Goal: Navigation & Orientation: Find specific page/section

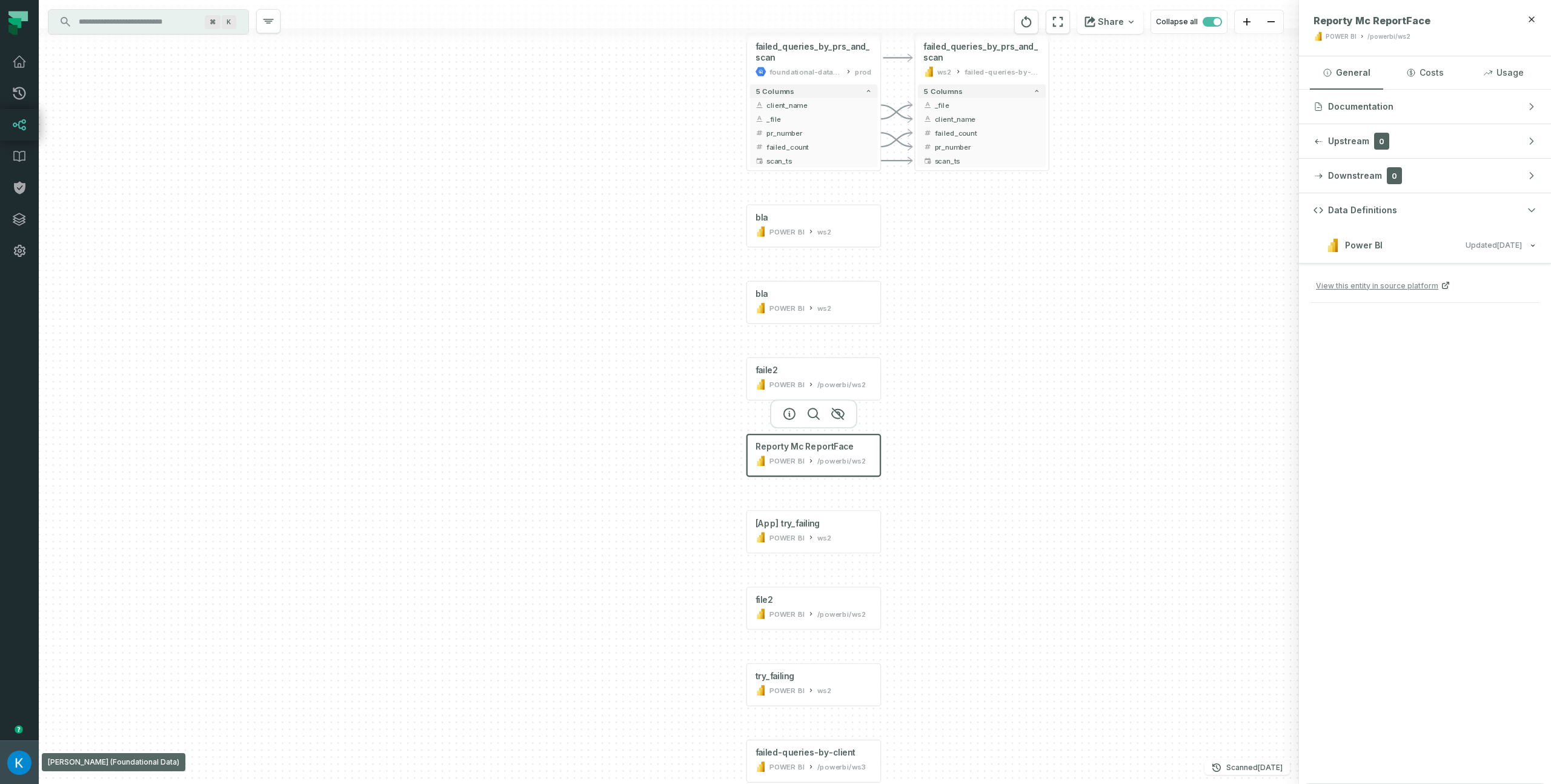
click at [29, 757] on img "button" at bounding box center [19, 762] width 24 height 24
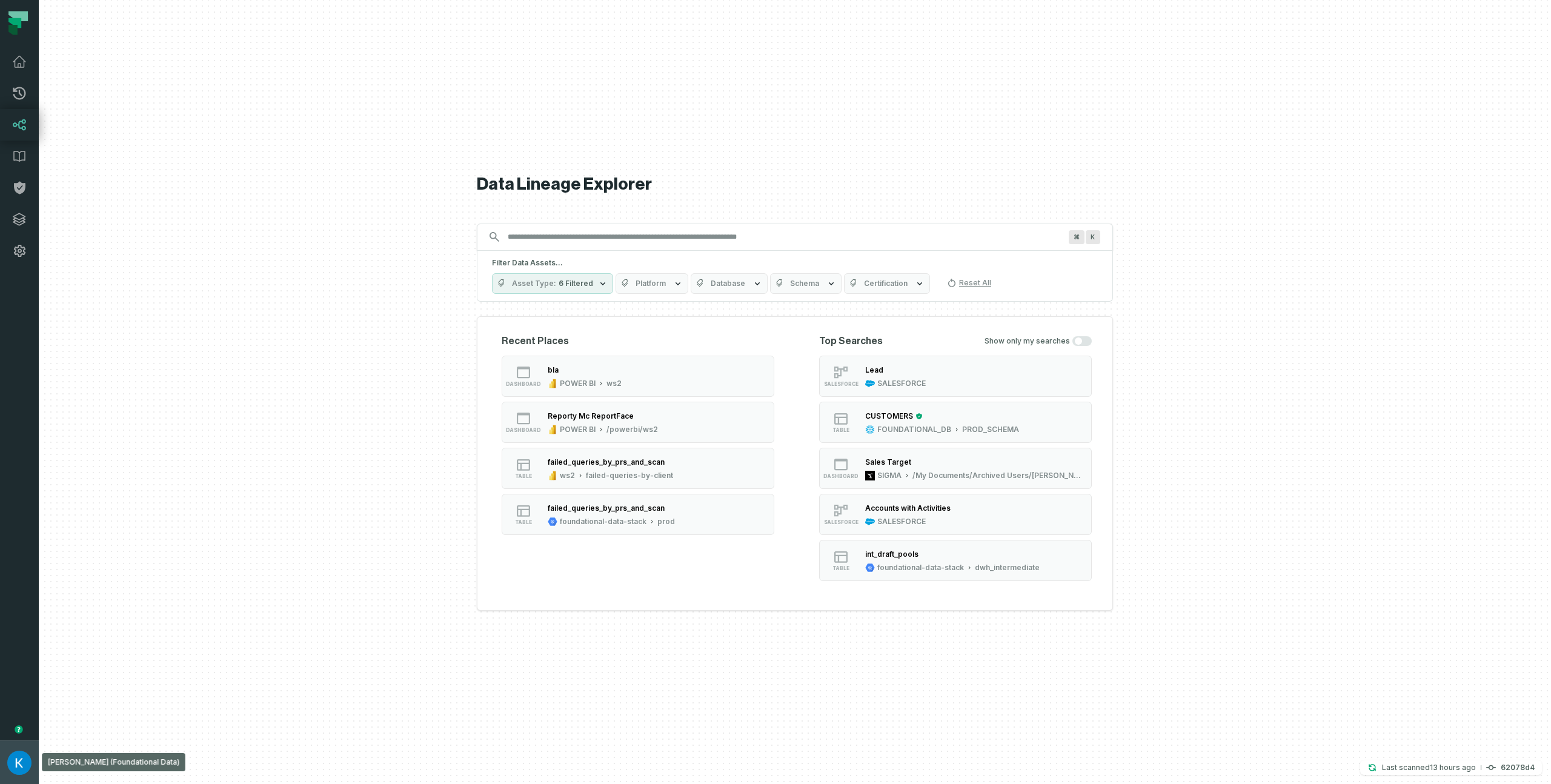
click at [38, 761] on button "[PERSON_NAME] (Foundational Data) [EMAIL_ADDRESS][DOMAIN_NAME]" at bounding box center [19, 762] width 38 height 44
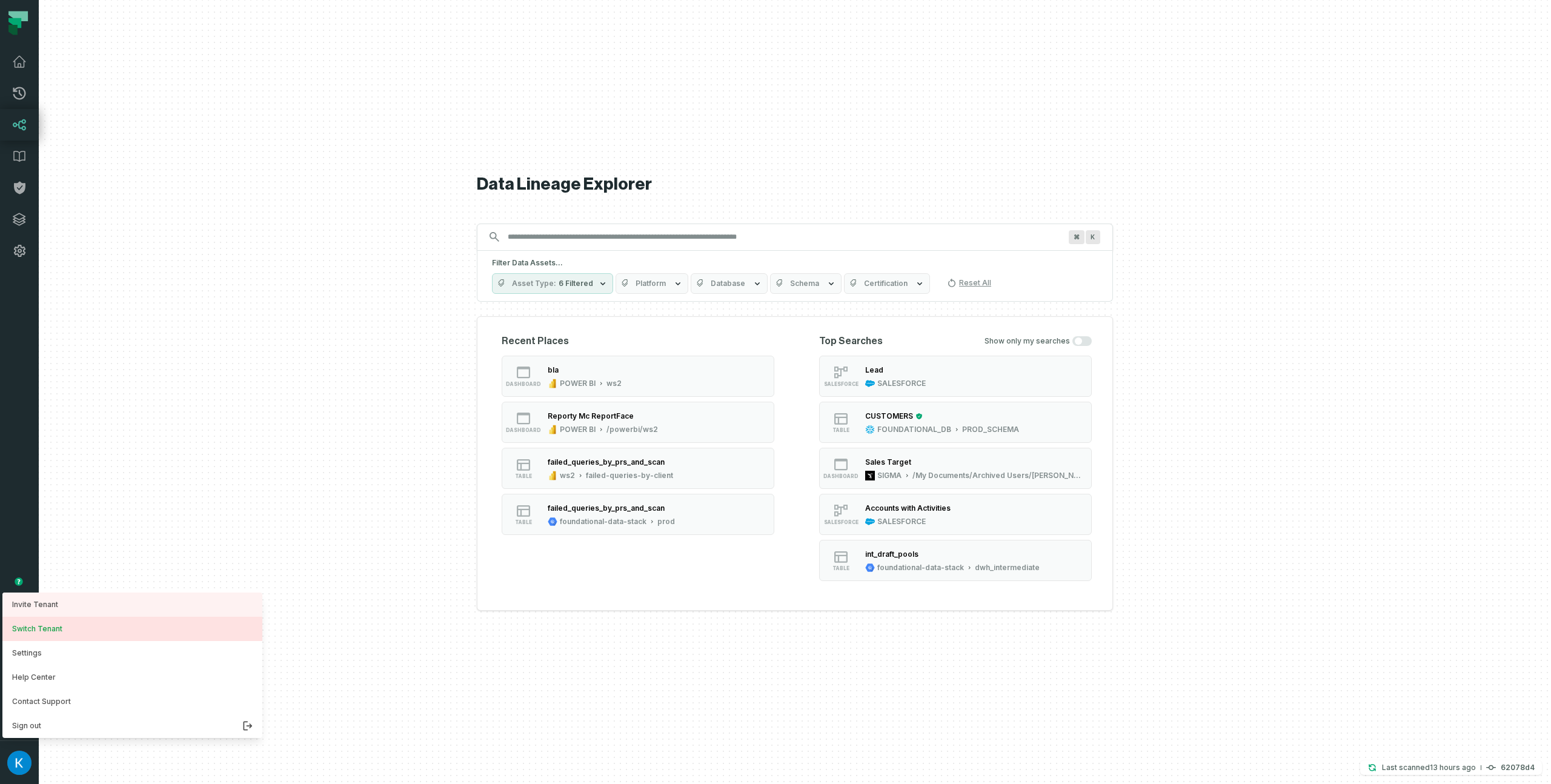
click at [59, 625] on button "Switch Tenant" at bounding box center [132, 628] width 260 height 24
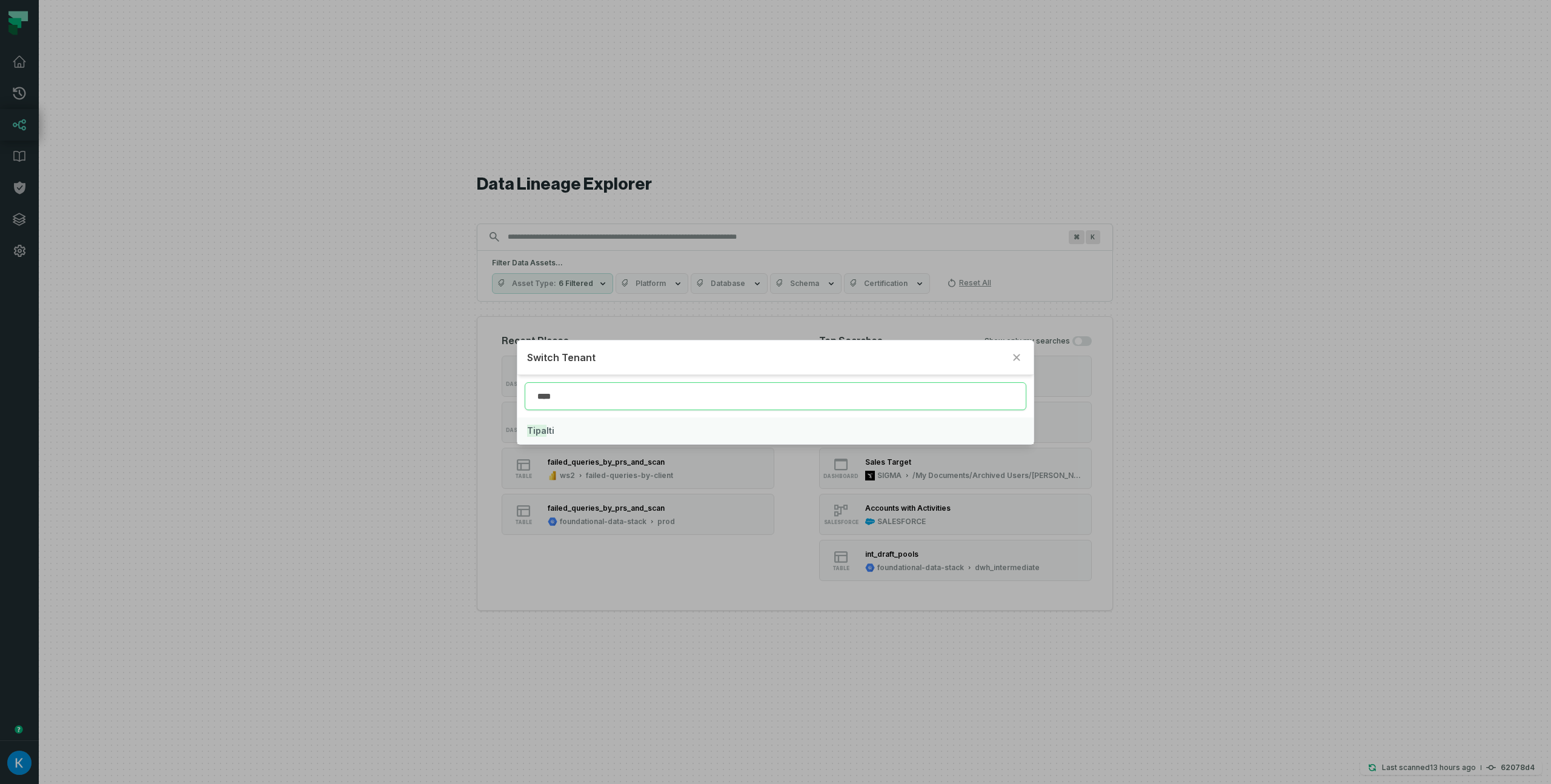
type input "****"
click at [543, 430] on mark "Tipa" at bounding box center [537, 430] width 20 height 12
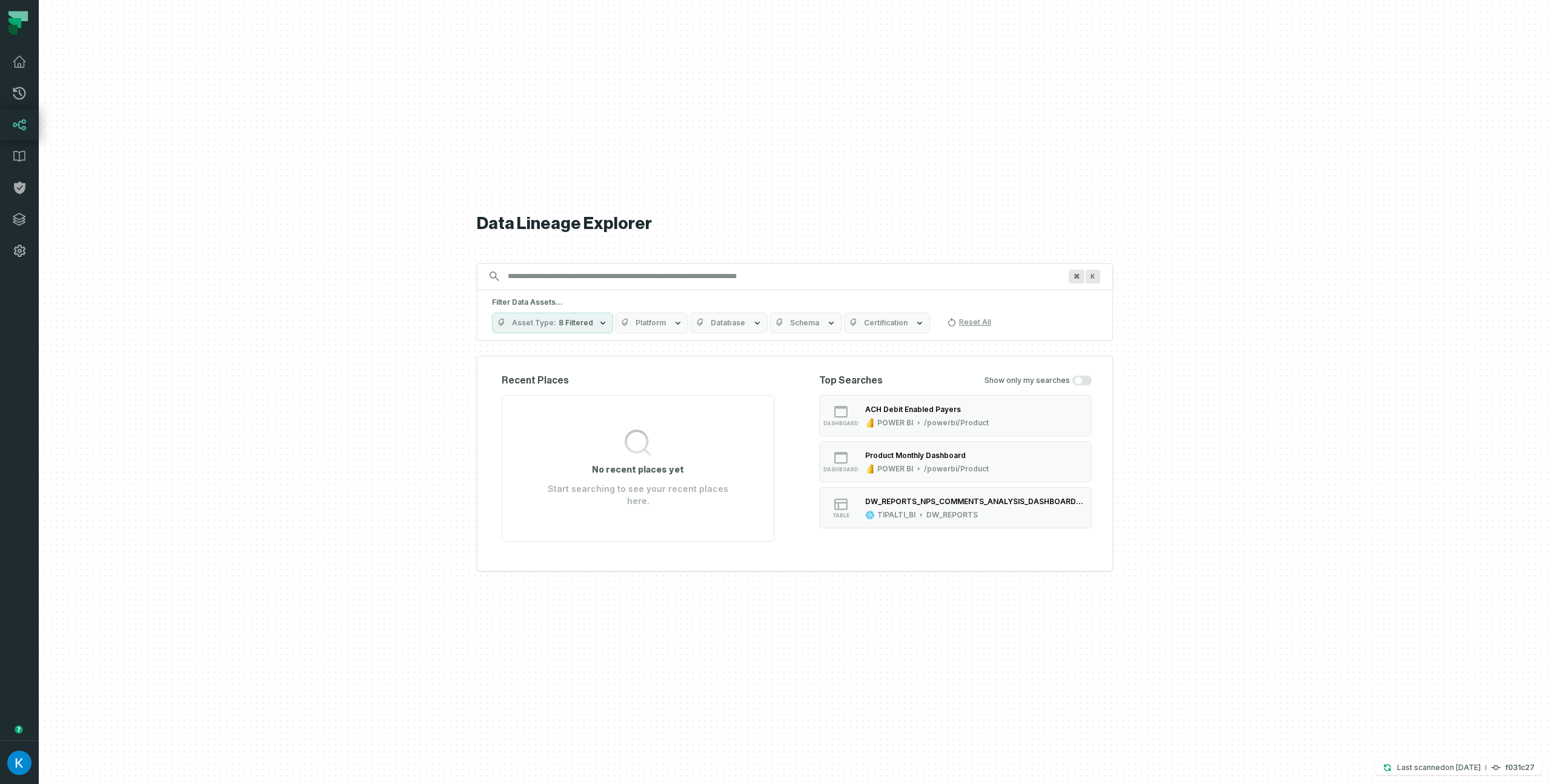
click at [653, 327] on span "Platform" at bounding box center [650, 323] width 31 height 9
click at [625, 503] on button "POWER BI" at bounding box center [624, 499] width 9 height 9
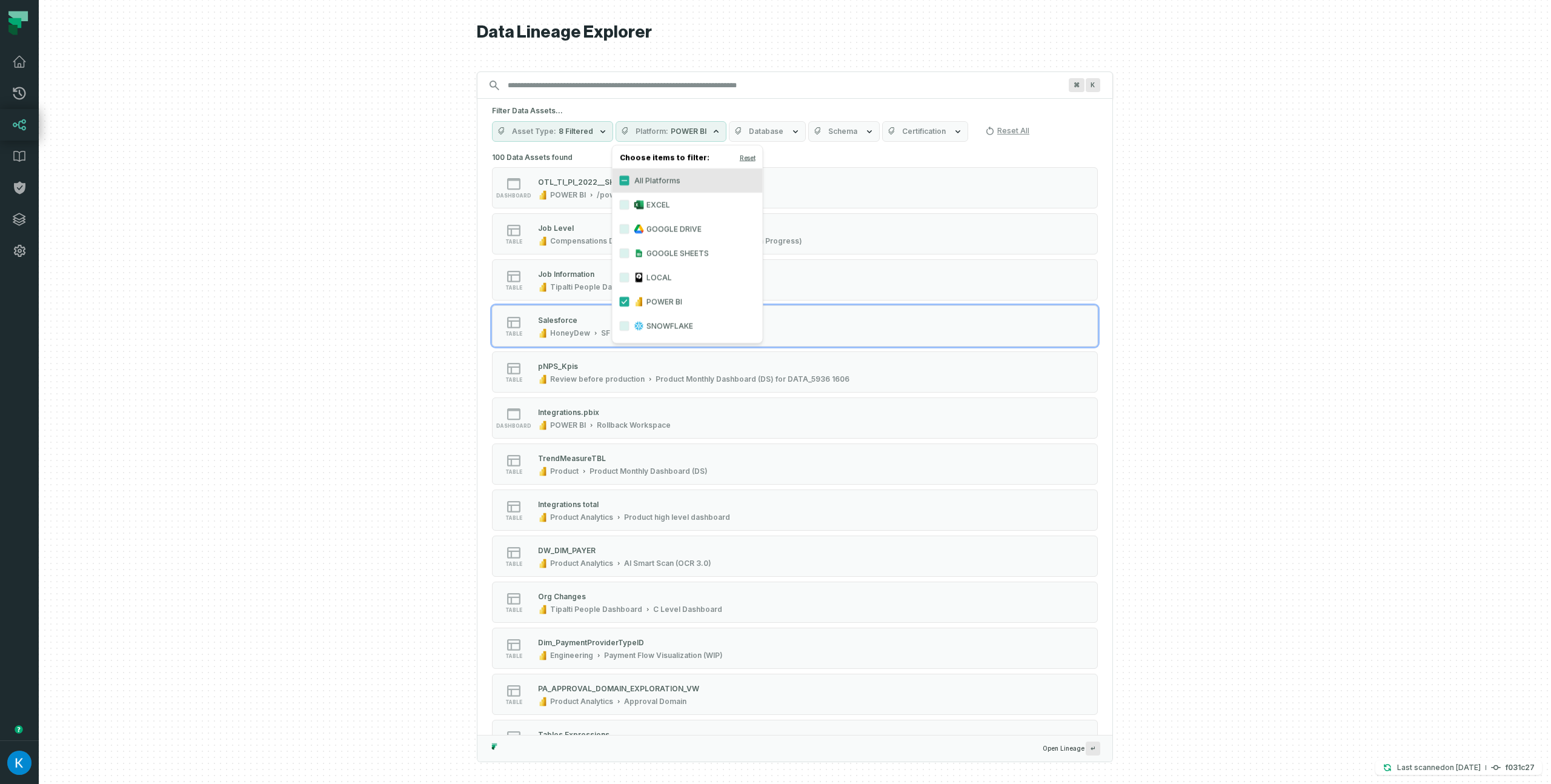
click at [454, 330] on div at bounding box center [794, 392] width 1512 height 784
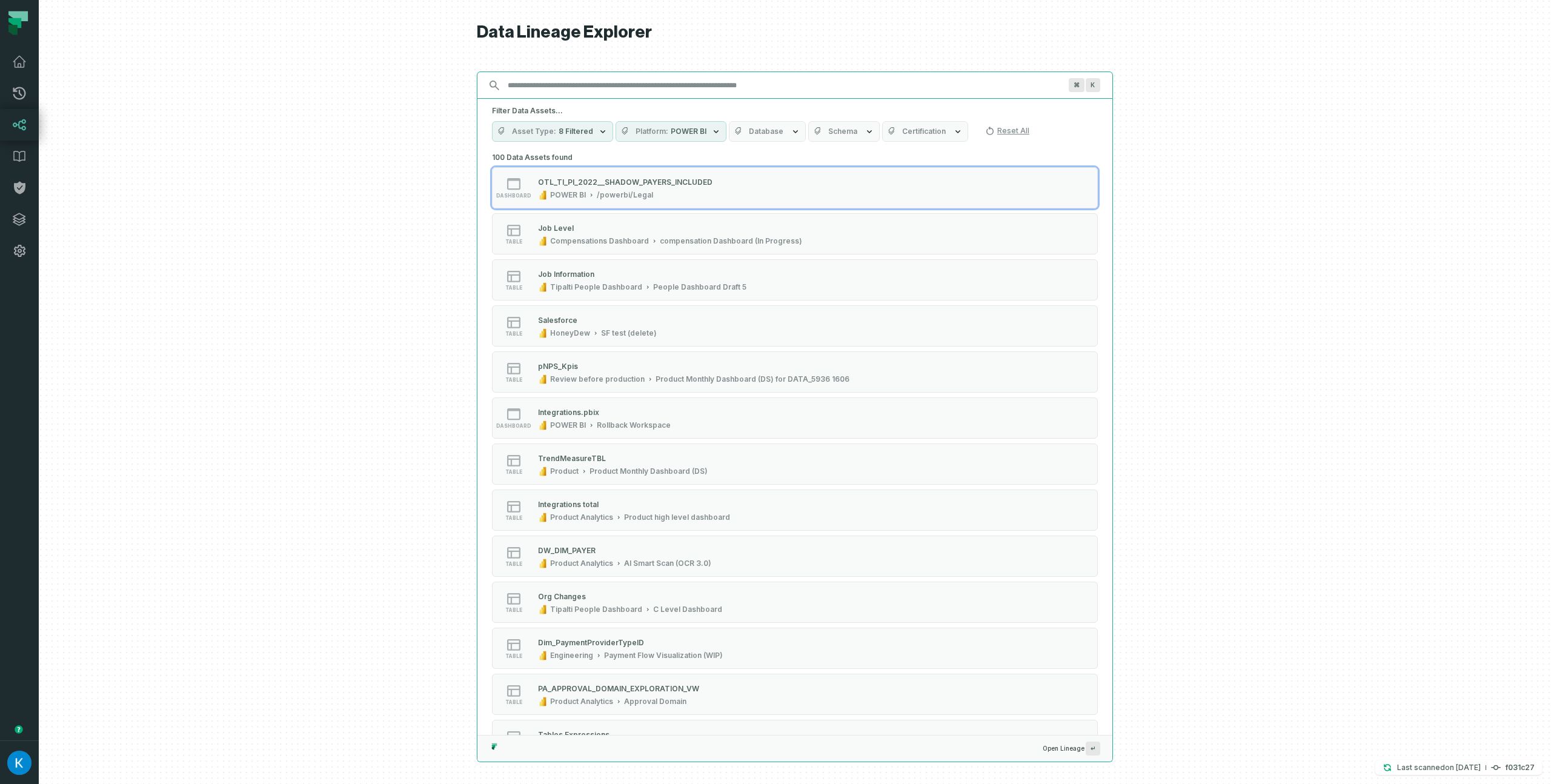
click at [578, 80] on input "Discovery Provider cmdk menu" at bounding box center [784, 85] width 567 height 20
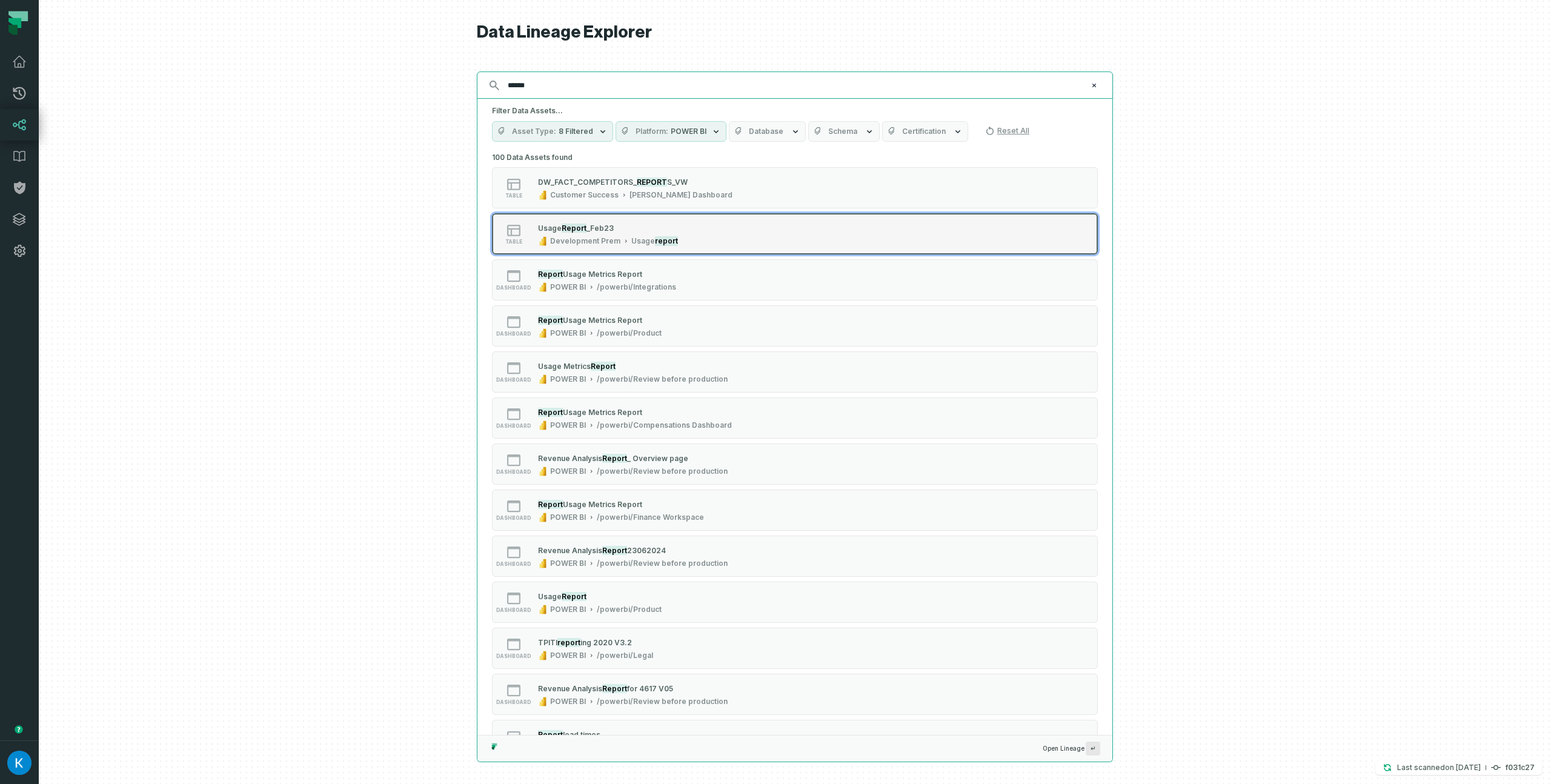
type input "******"
click at [609, 240] on div "Development Prem" at bounding box center [585, 241] width 70 height 9
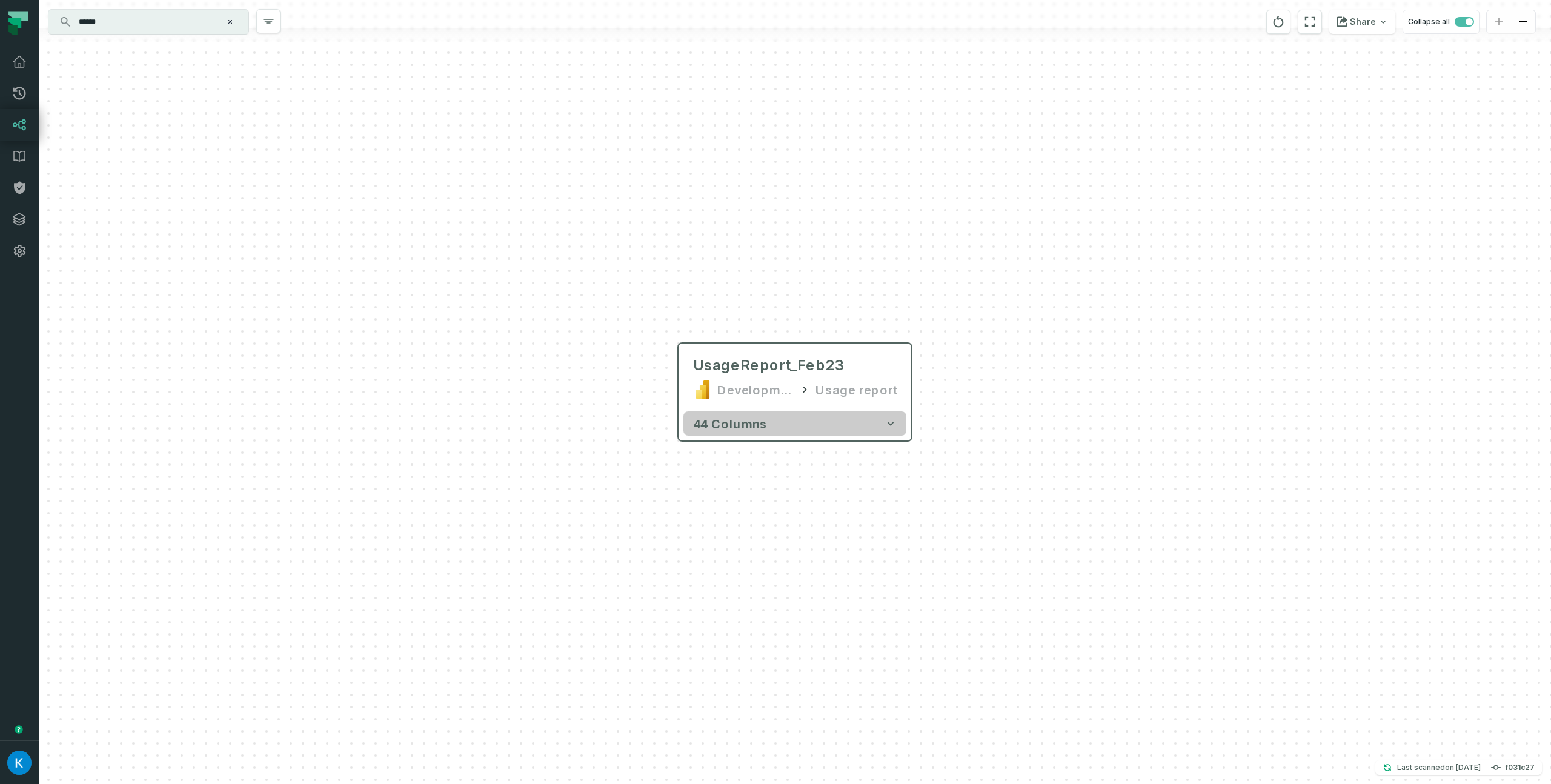
click at [795, 425] on button "44 columns" at bounding box center [794, 423] width 223 height 24
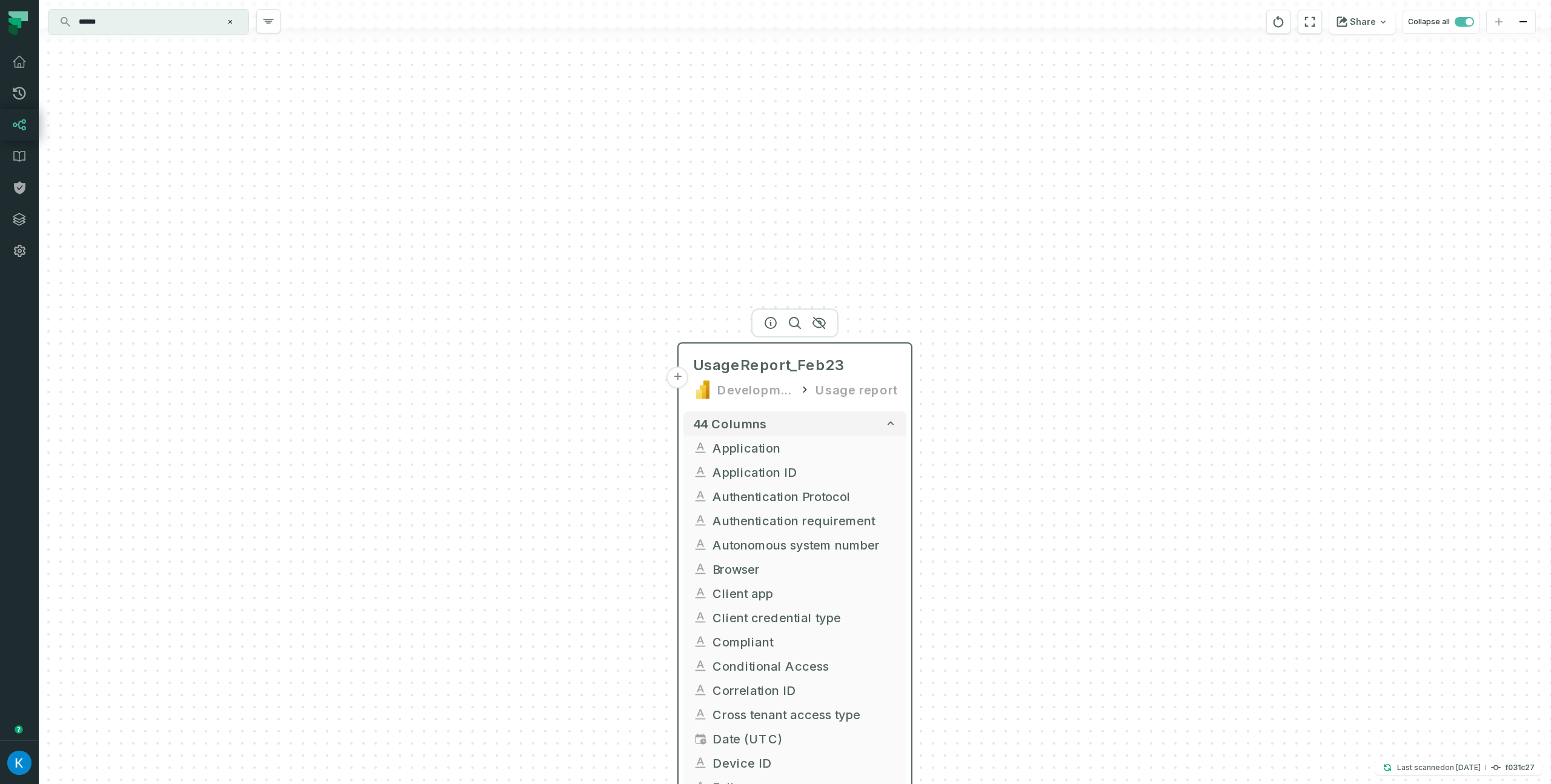
click at [677, 378] on button "+" at bounding box center [678, 378] width 22 height 22
click at [679, 374] on button "+" at bounding box center [678, 378] width 22 height 22
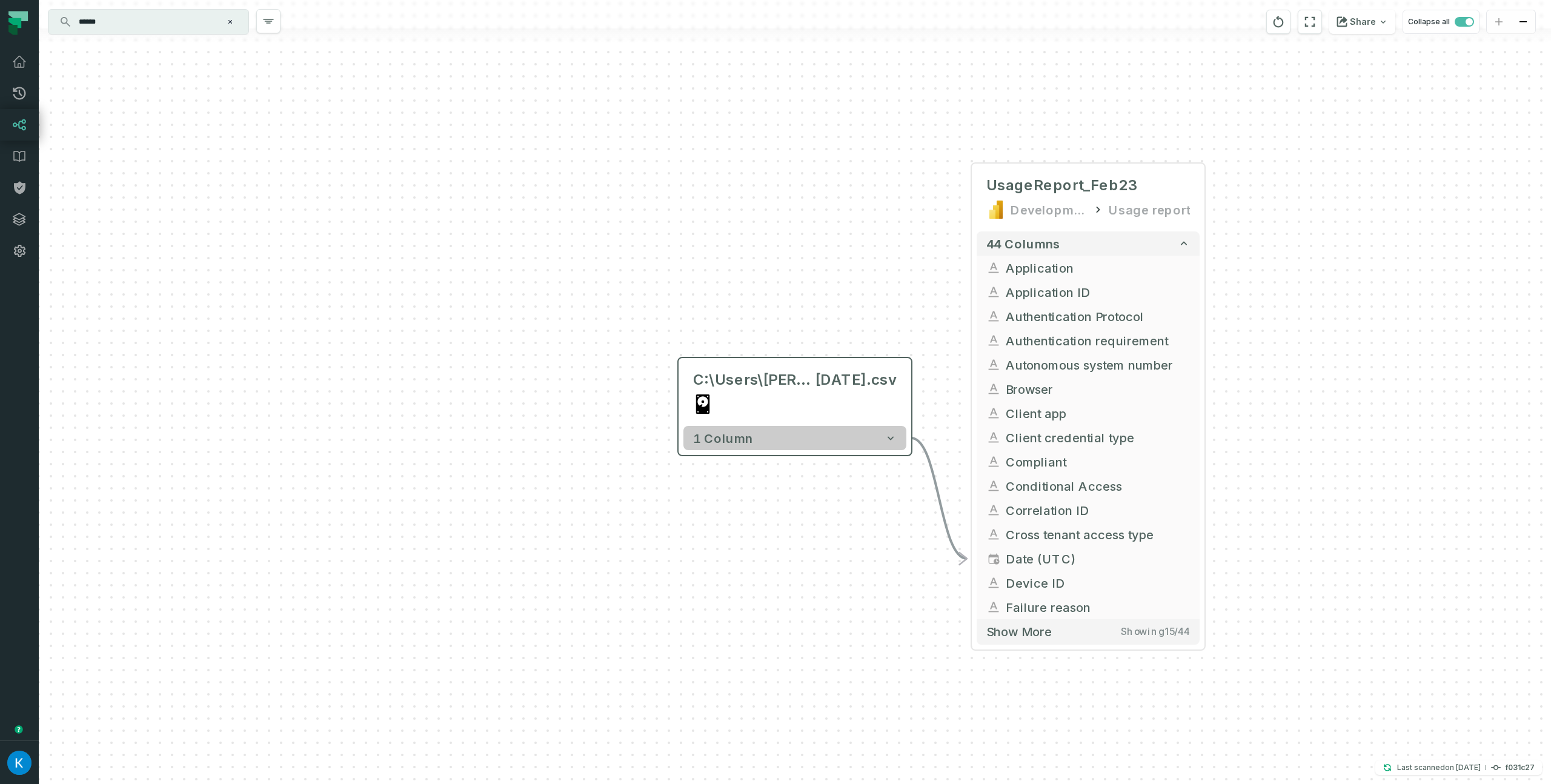
click at [760, 434] on button "1 column" at bounding box center [794, 438] width 223 height 24
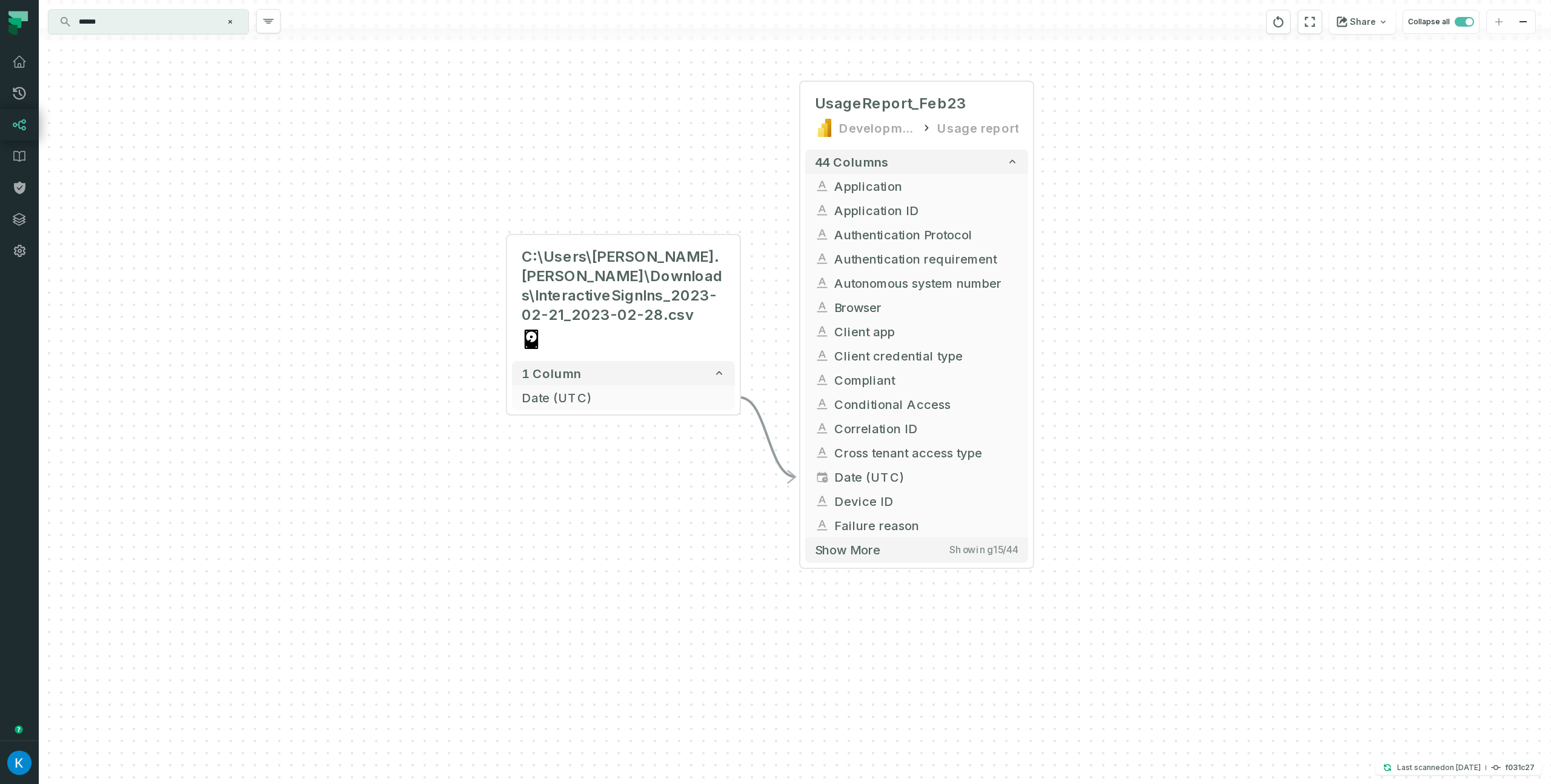
drag, startPoint x: 800, startPoint y: 239, endPoint x: 588, endPoint y: 111, distance: 247.6
click at [610, 117] on div "C:\Users\igor.yelisyeyev\Downloads\InteractiveSignIns_2023-02-21_2023-02-28.csv…" at bounding box center [794, 392] width 1512 height 784
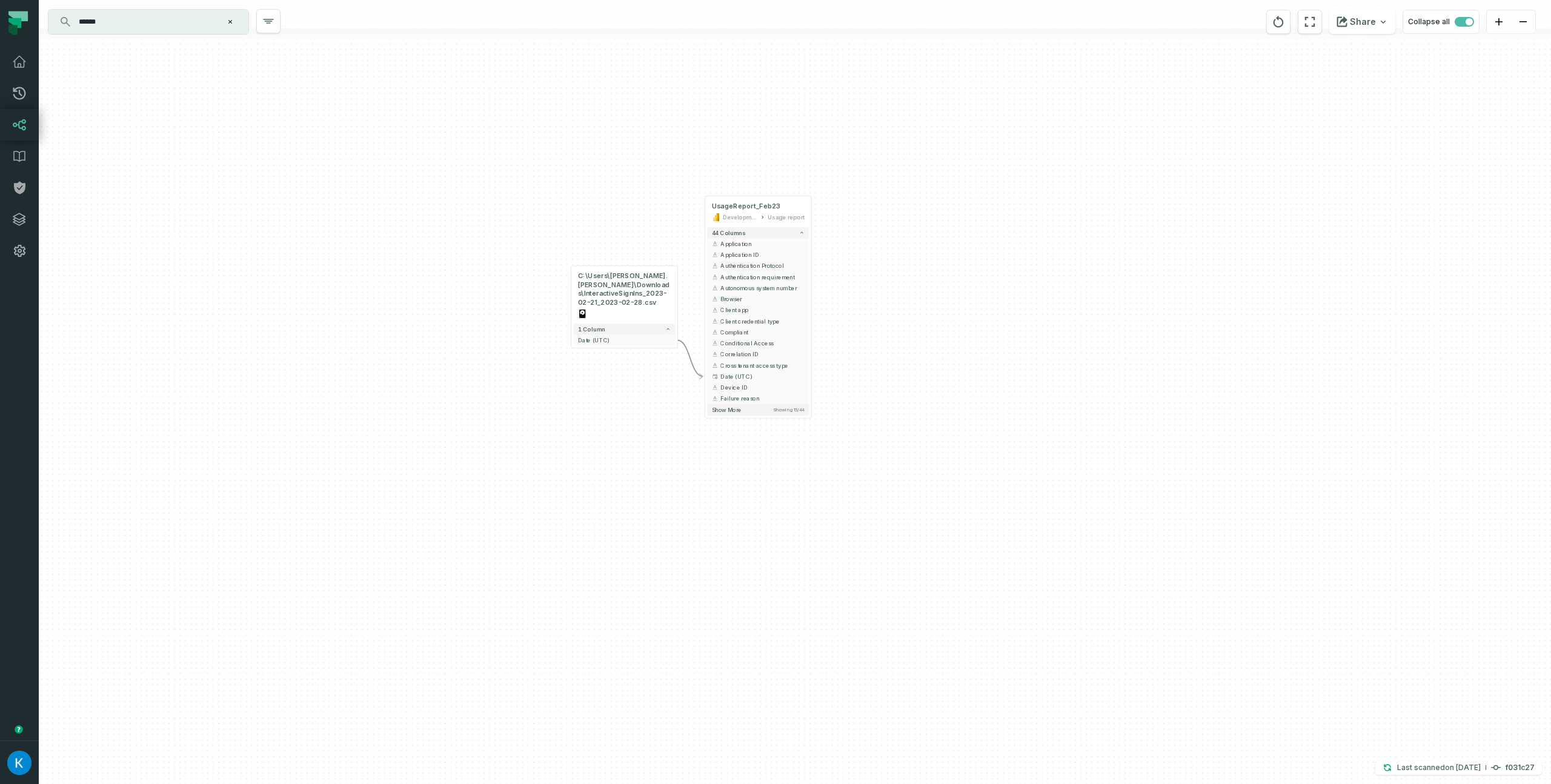
drag, startPoint x: 914, startPoint y: 273, endPoint x: 891, endPoint y: 354, distance: 84.2
click at [894, 354] on div "C:\Users\igor.yelisyeyev\Downloads\InteractiveSignIns_2023-02-21_2023-02-28.csv…" at bounding box center [794, 392] width 1512 height 784
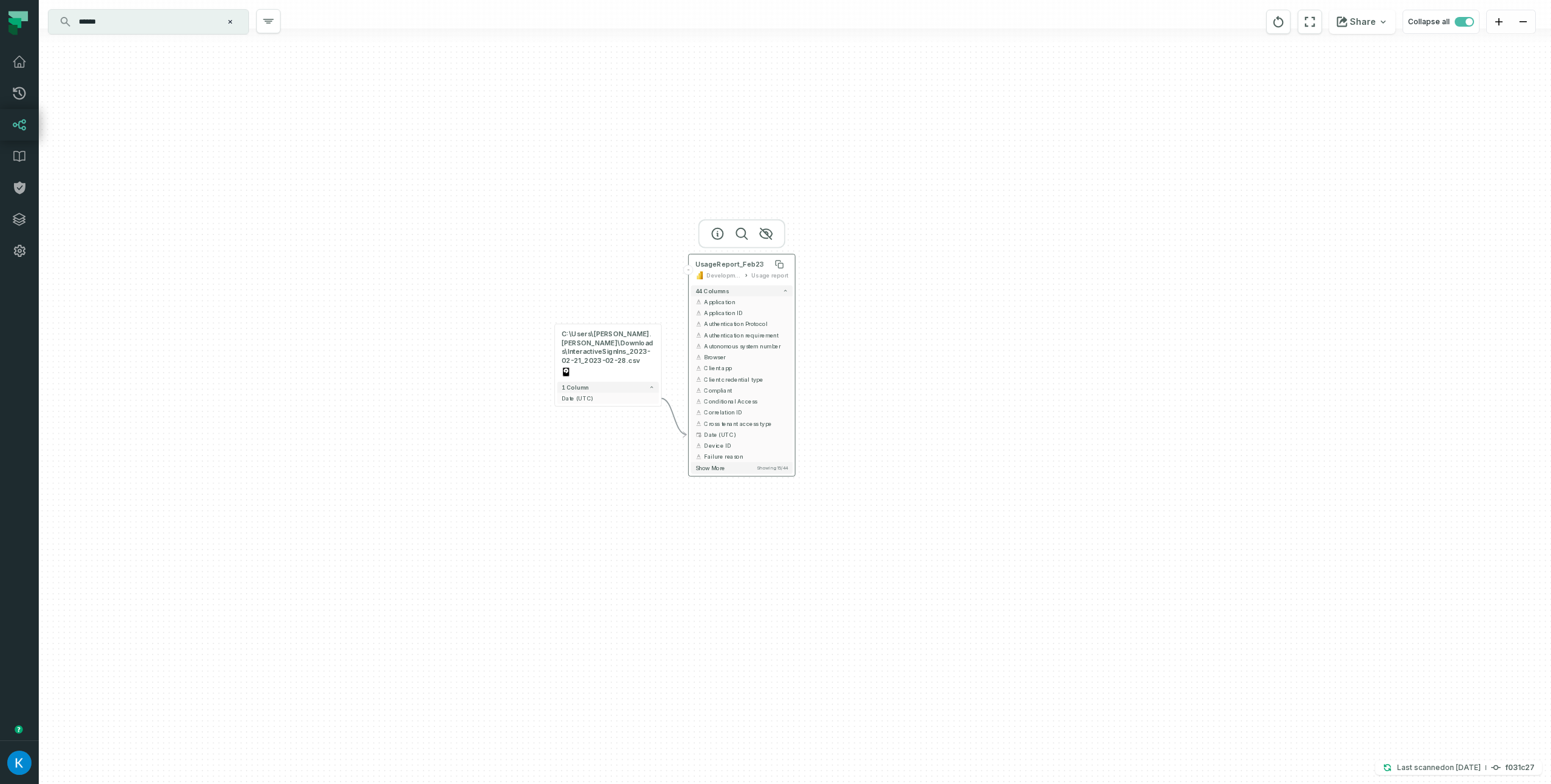
click at [747, 260] on span "UsageReport_Feb23" at bounding box center [730, 265] width 69 height 9
click at [135, 17] on input "******" at bounding box center [146, 21] width 151 height 20
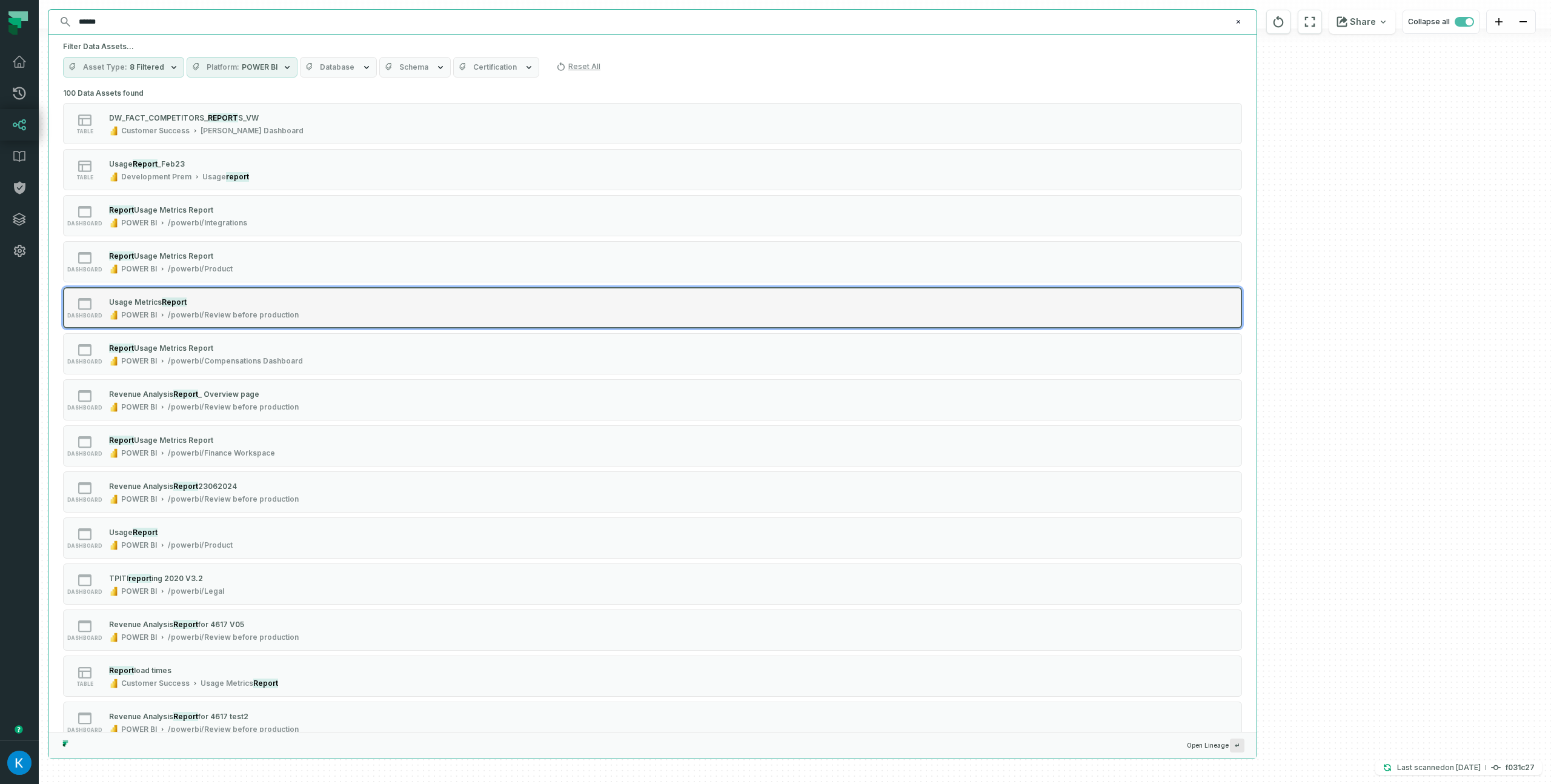
click at [230, 311] on div "/powerbi/Review before production" at bounding box center [233, 315] width 131 height 9
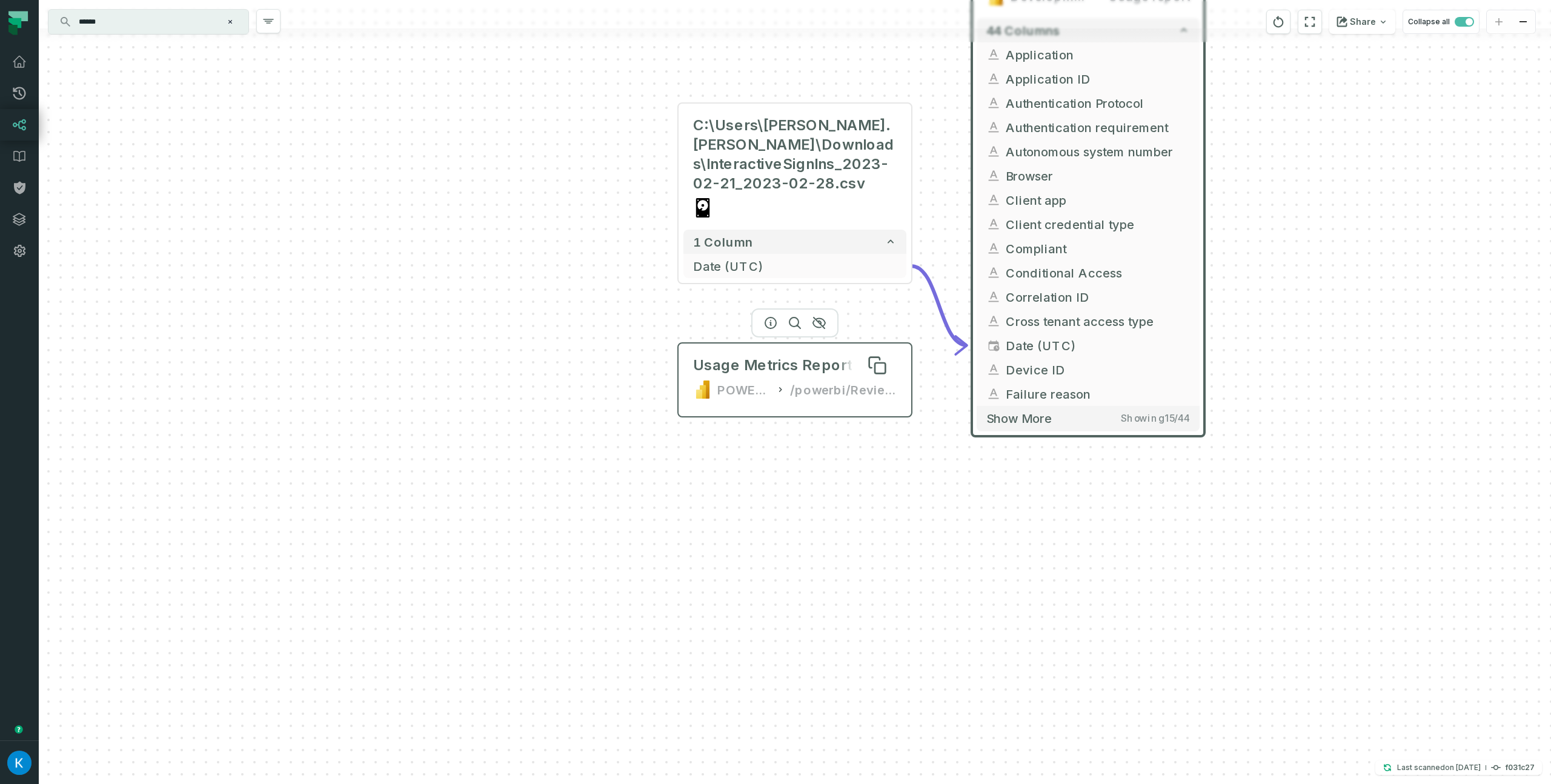
click at [761, 374] on div "Usage Metrics Report" at bounding box center [772, 365] width 159 height 20
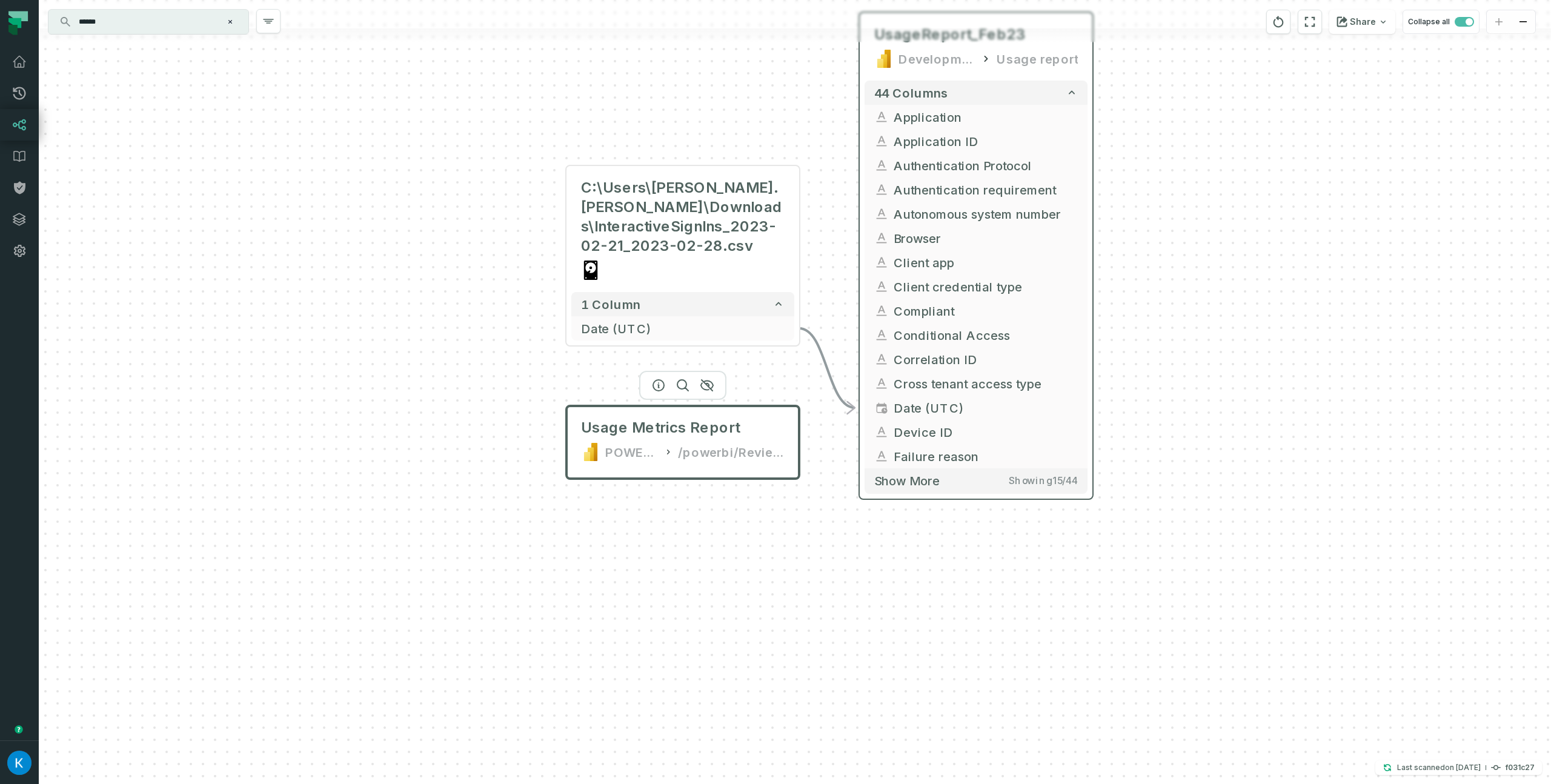
drag, startPoint x: 928, startPoint y: 487, endPoint x: 867, endPoint y: 492, distance: 61.2
click at [836, 537] on div "C:\Users\igor.yelisyeyev\Downloads\InteractiveSignIns_2023-02-21_2023-02-28.csv…" at bounding box center [794, 392] width 1512 height 784
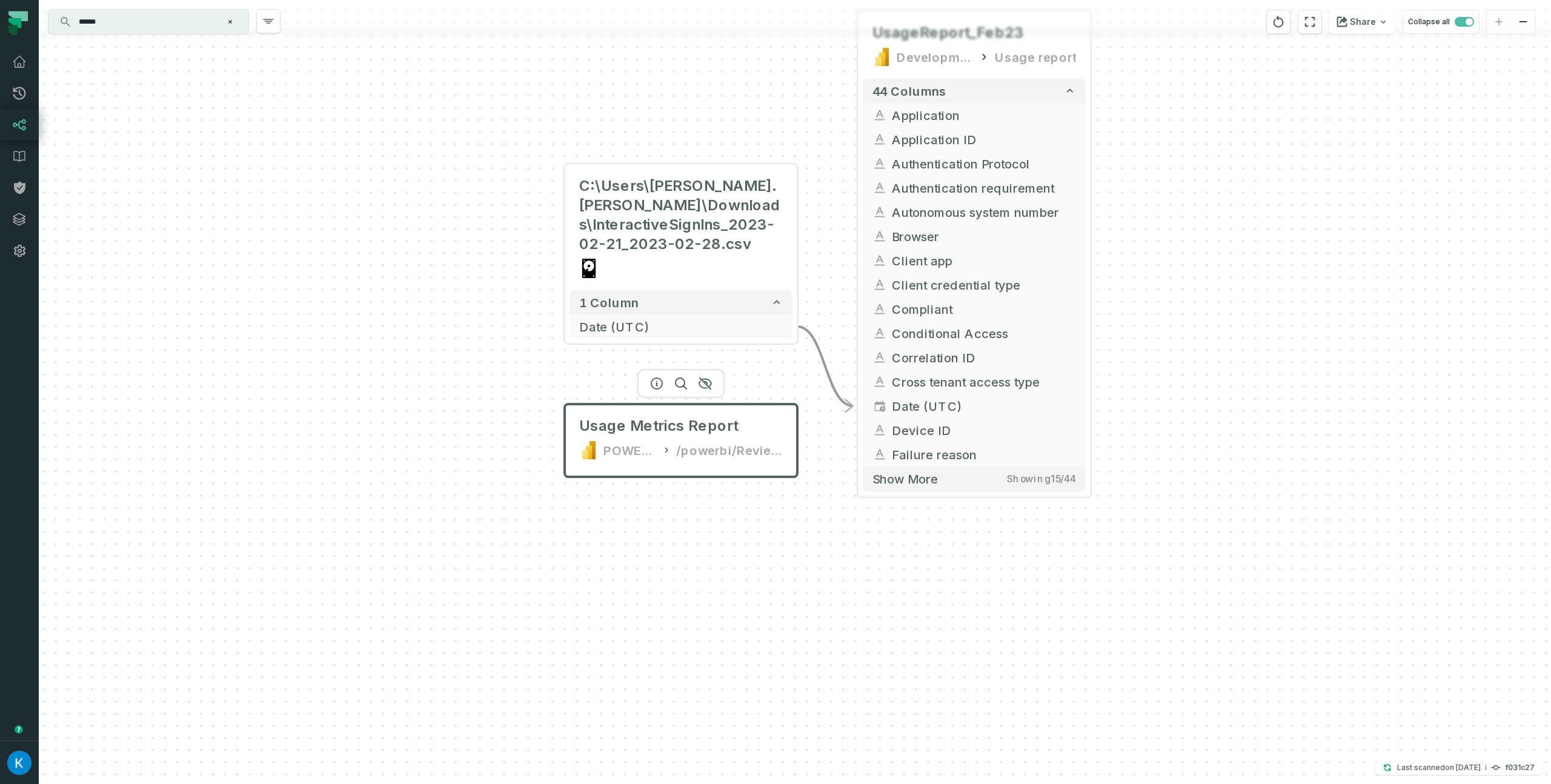
click at [122, 21] on input "******" at bounding box center [146, 21] width 151 height 20
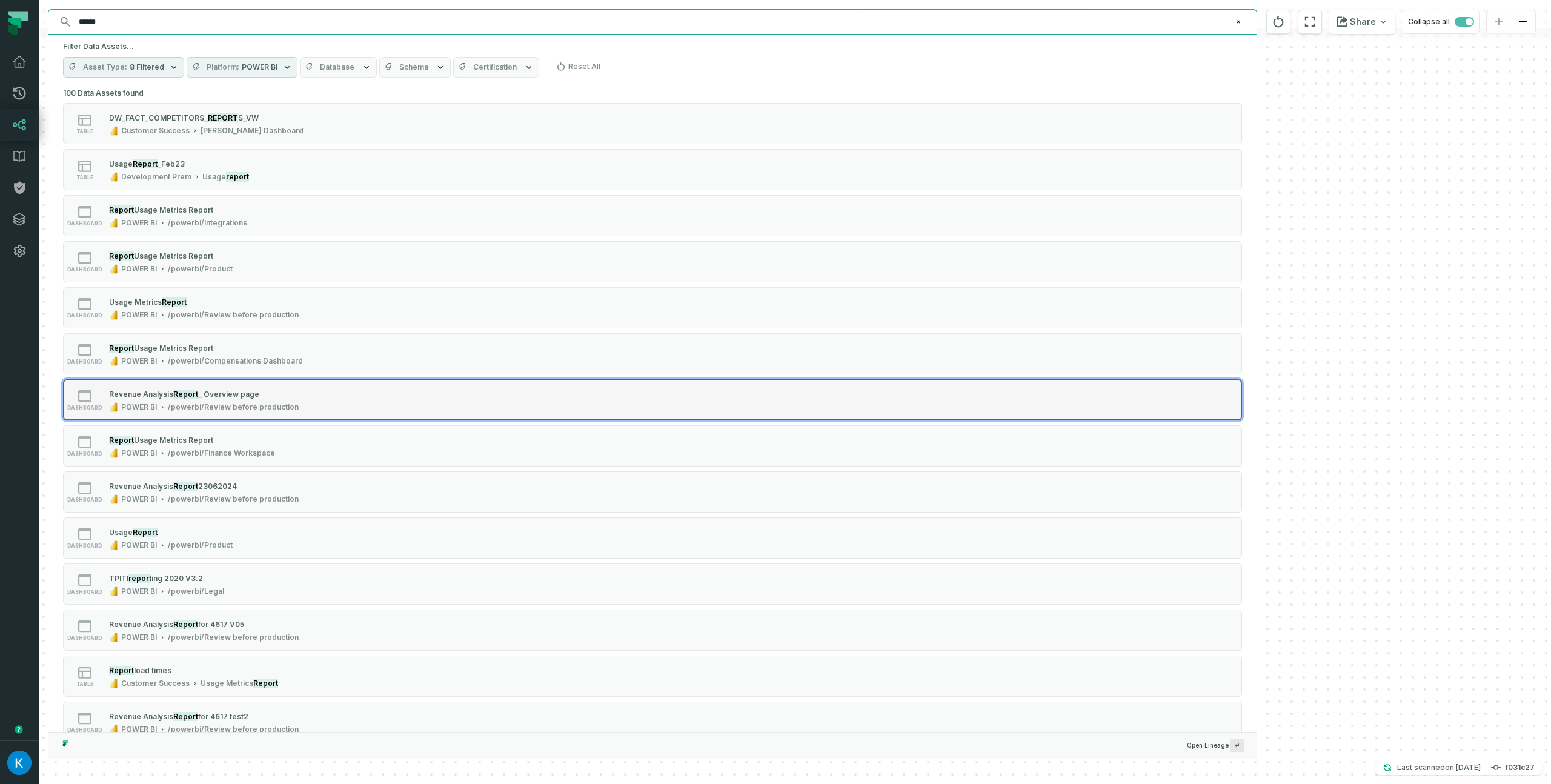
click at [204, 406] on div "/powerbi/Review before production" at bounding box center [233, 406] width 131 height 9
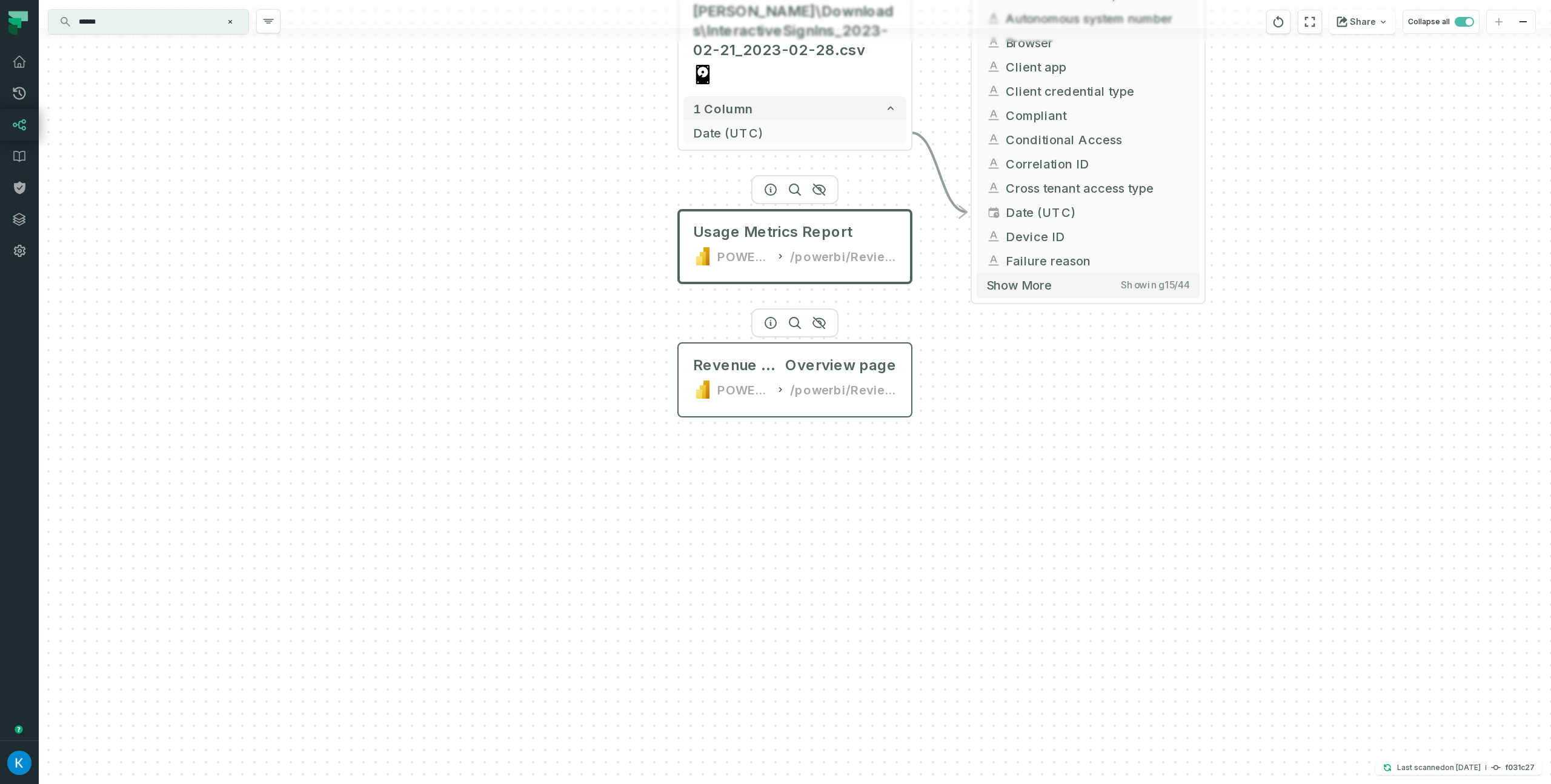
click at [750, 385] on div "POWER BI" at bounding box center [744, 389] width 53 height 20
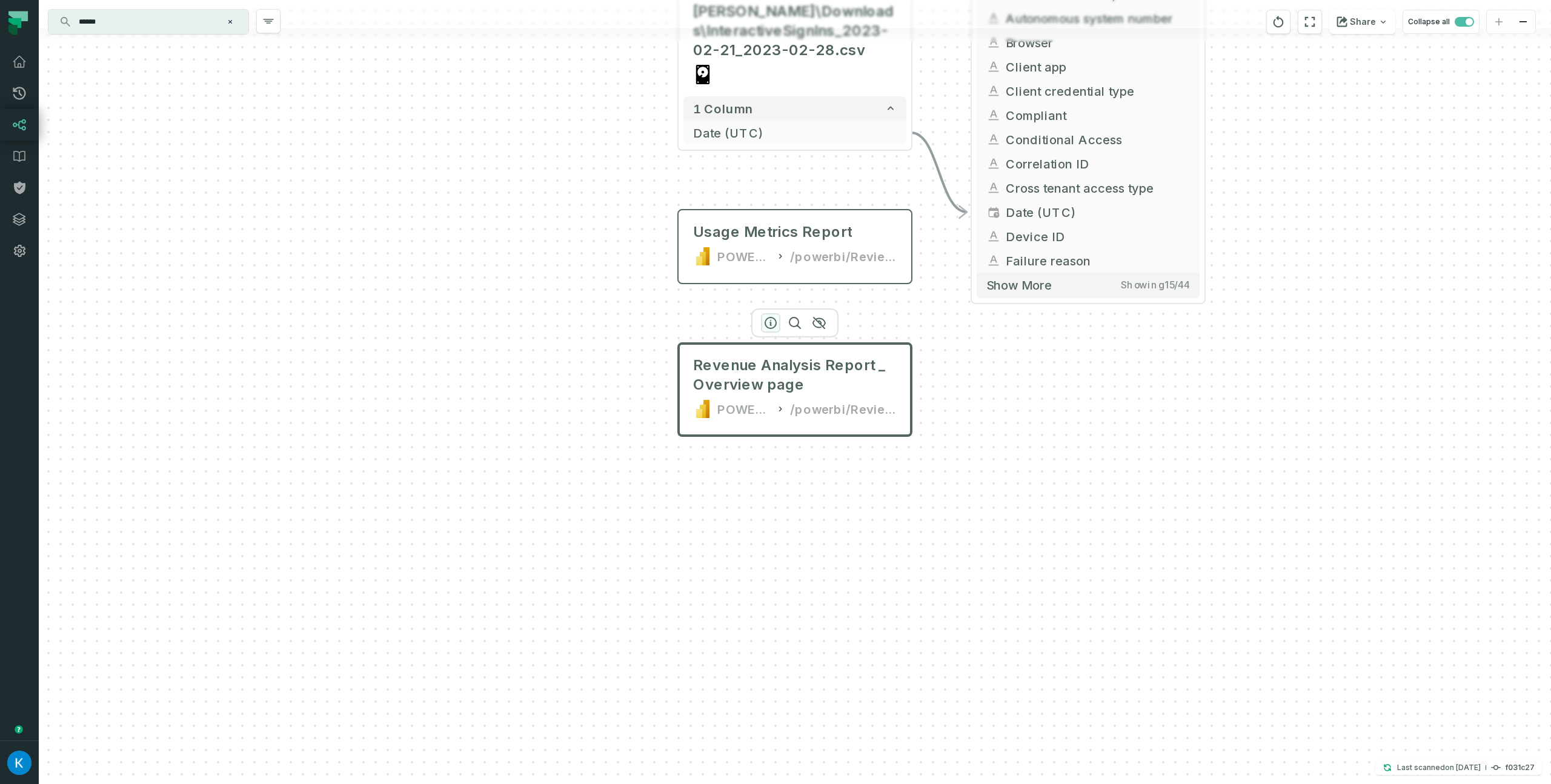
click at [770, 320] on icon "button" at bounding box center [770, 323] width 15 height 15
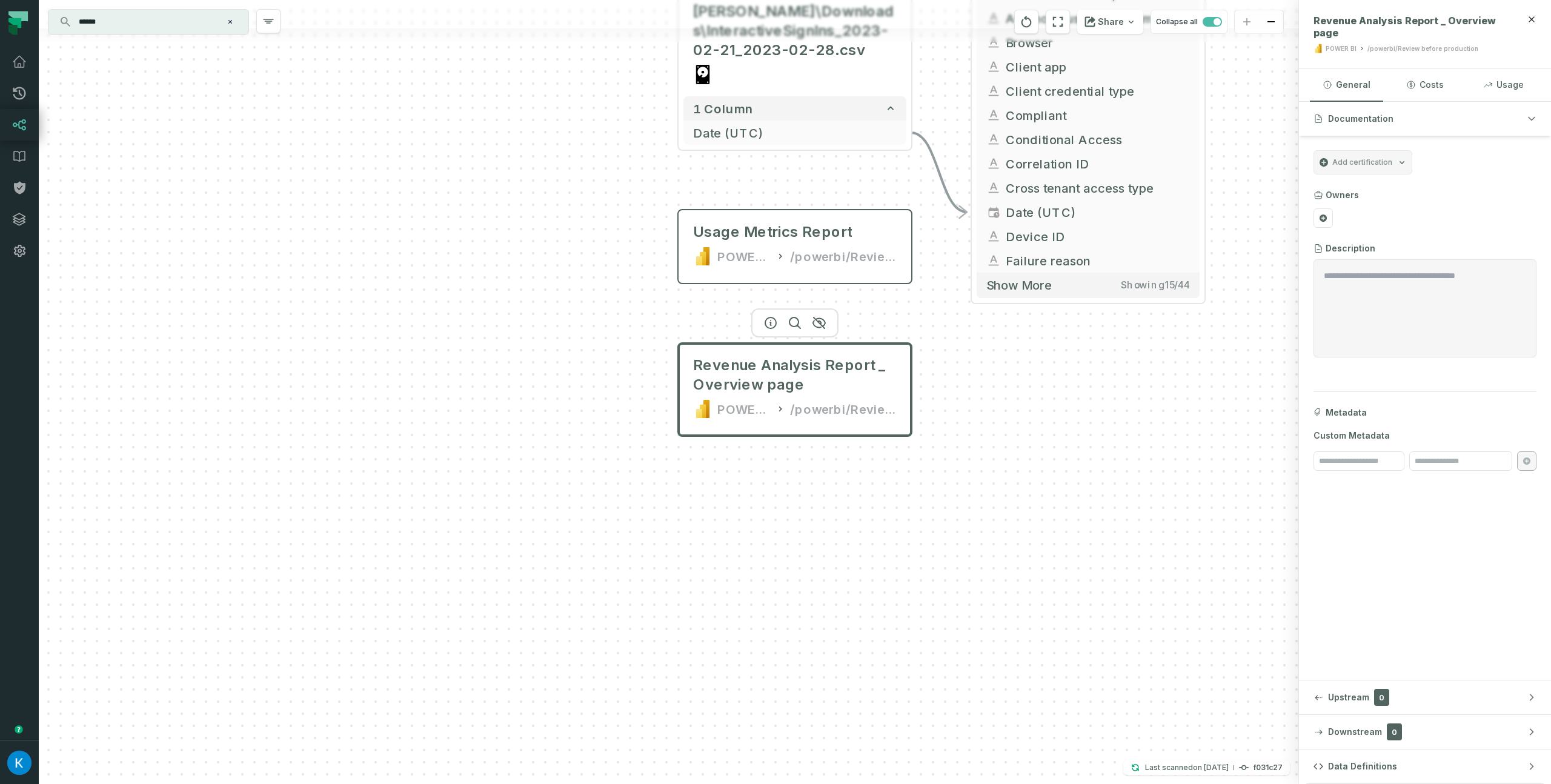
click at [780, 412] on icon at bounding box center [780, 408] width 9 height 12
click at [868, 406] on div "/powerbi/Review before production" at bounding box center [843, 409] width 107 height 20
click at [760, 365] on span "Revenue Analysis Report _ Overview page" at bounding box center [795, 374] width 204 height 38
click at [750, 362] on span "Revenue Analysis Report _ Overview page" at bounding box center [795, 374] width 204 height 38
click at [770, 329] on div at bounding box center [794, 323] width 87 height 29
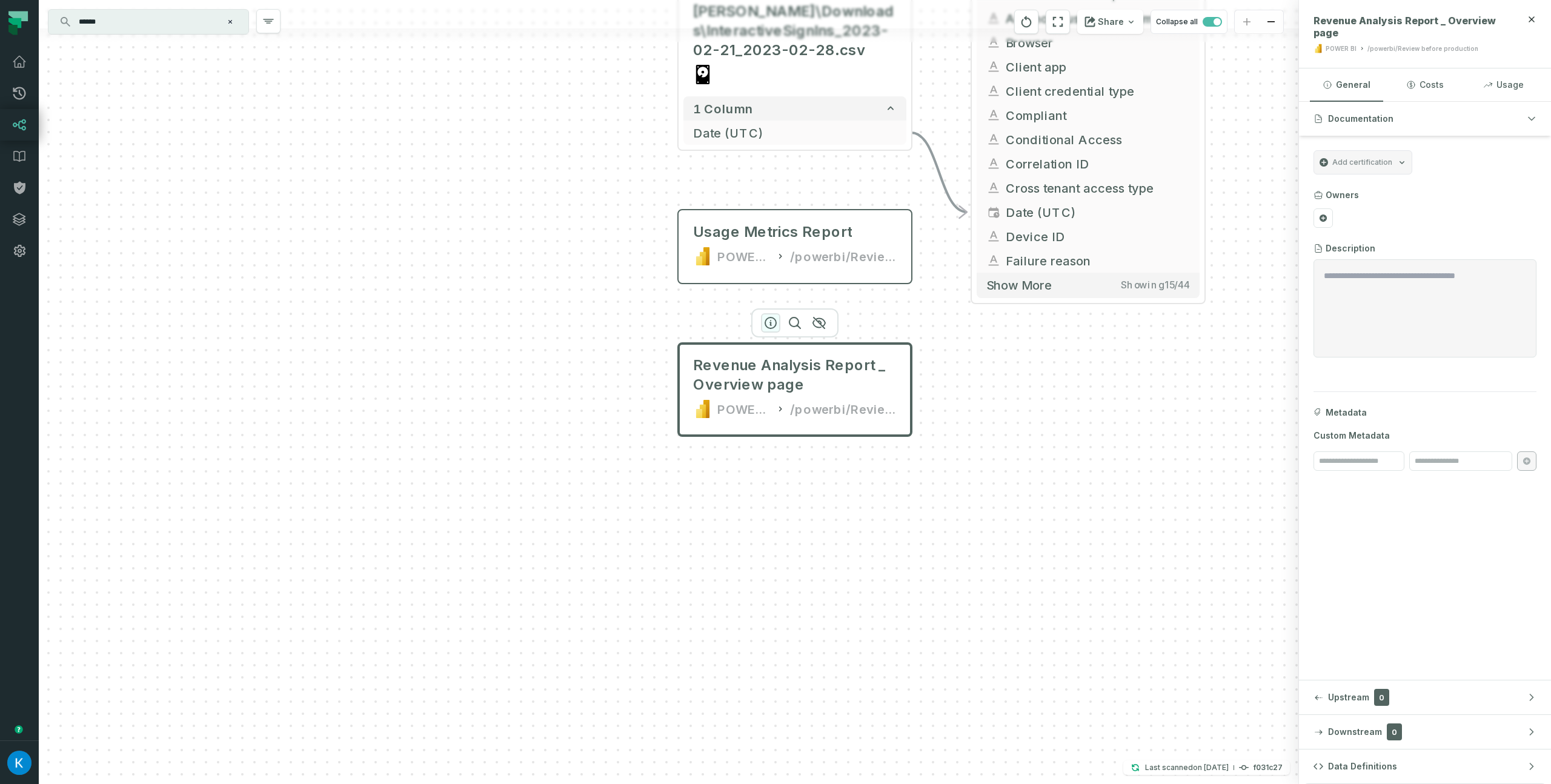
click at [771, 324] on icon "button" at bounding box center [770, 323] width 15 height 15
click at [768, 315] on button "button" at bounding box center [770, 323] width 20 height 20
click at [768, 322] on icon "button" at bounding box center [770, 323] width 15 height 15
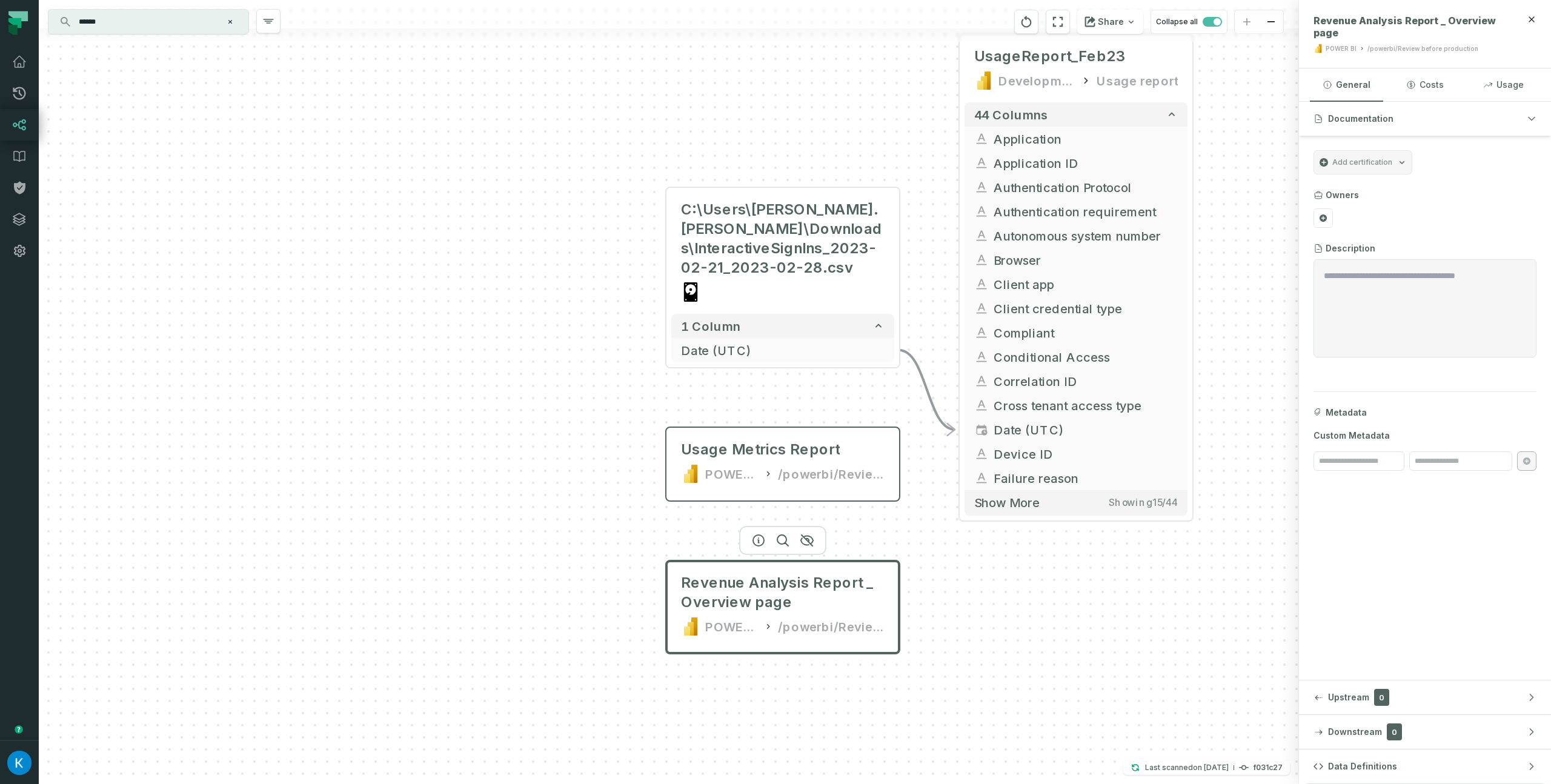
drag, startPoint x: 593, startPoint y: 341, endPoint x: 585, endPoint y: 533, distance: 192.2
click at [585, 533] on div "C:\Users\igor.yelisyeyev\Downloads\InteractiveSignIns_2023-02-21_2023-02-28.csv…" at bounding box center [668, 392] width 1260 height 784
click at [112, 28] on input "******" at bounding box center [146, 21] width 151 height 20
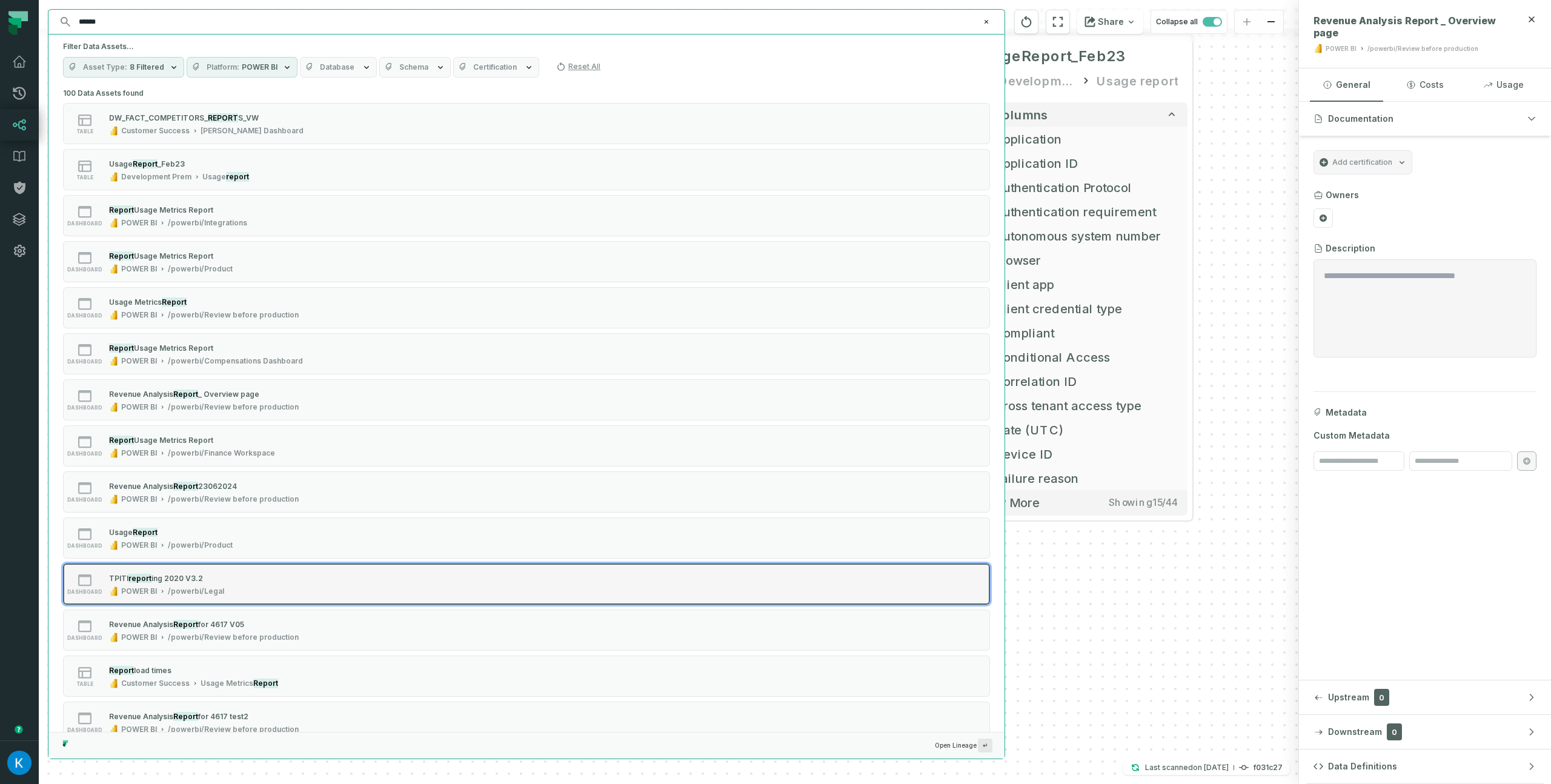
click at [259, 578] on div "dashboard TPI TI report ing 2020 V3.2 POWER BI /powerbi/Legal" at bounding box center [217, 583] width 303 height 24
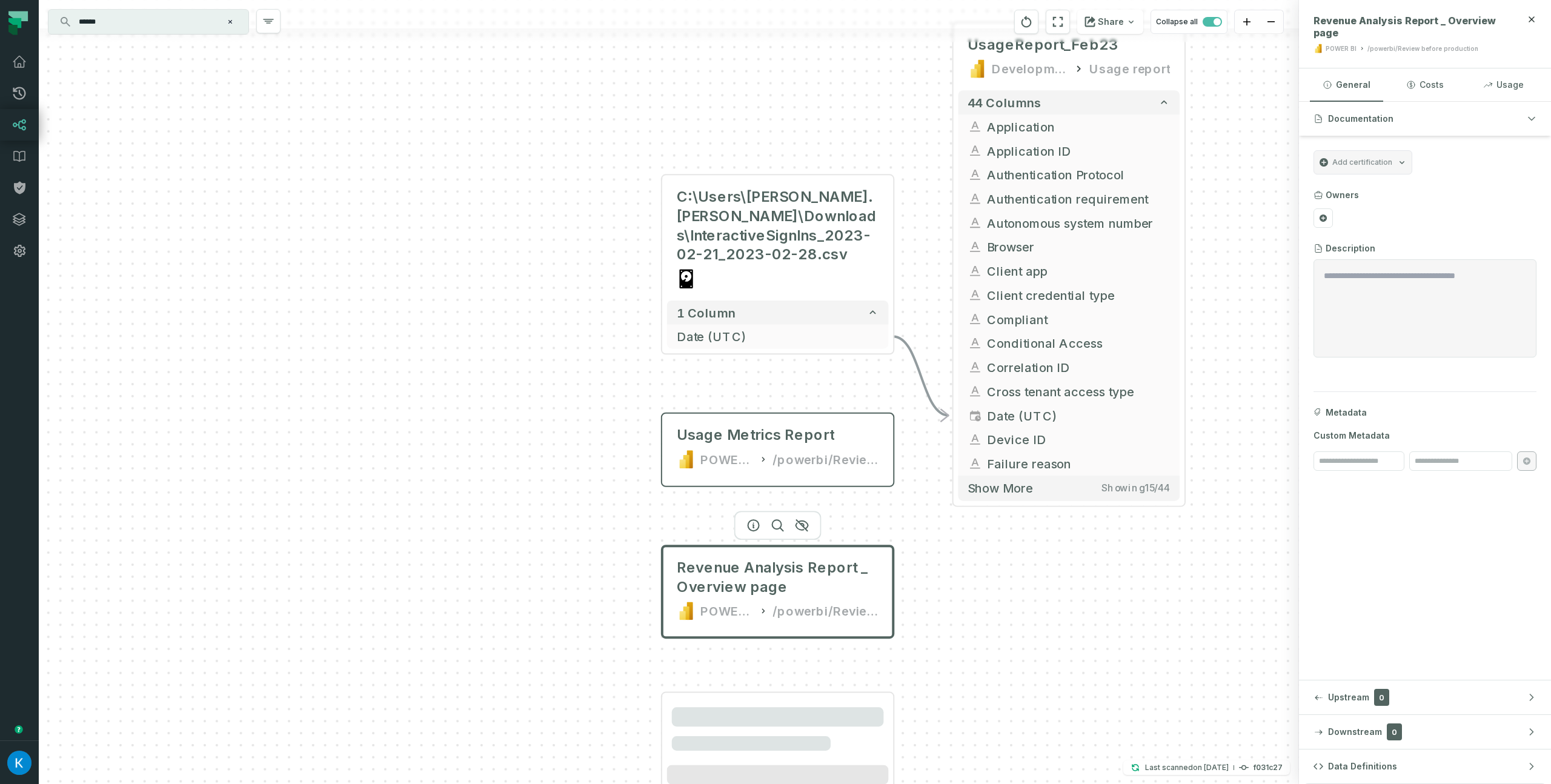
click at [314, 692] on div "C:\Users\igor.yelisyeyev\Downloads\InteractiveSignIns_2023-02-21_2023-02-28.csv…" at bounding box center [668, 392] width 1260 height 784
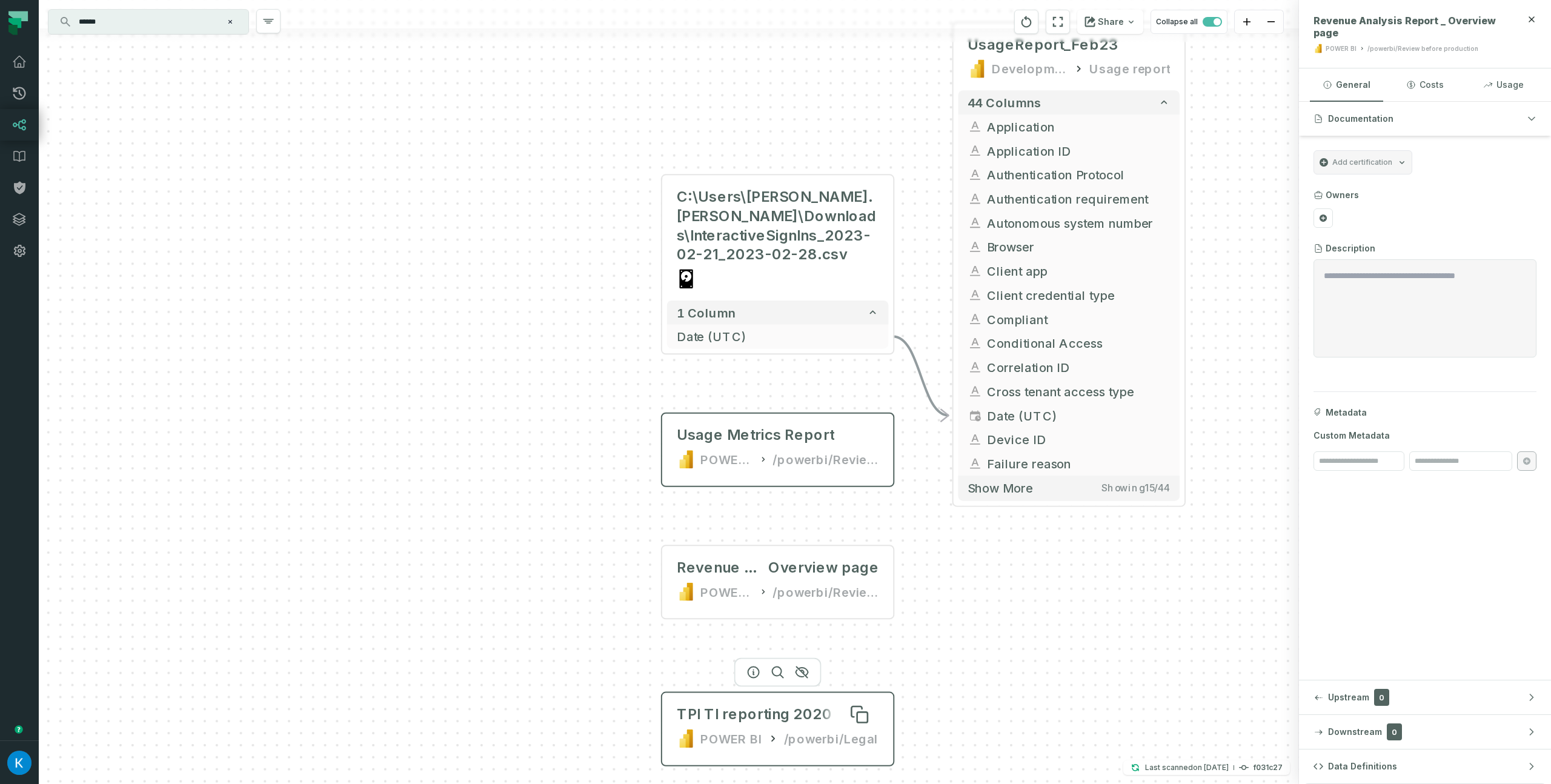
click at [699, 720] on div "TPI TI reporting 2020 V3.2" at bounding box center [773, 714] width 193 height 20
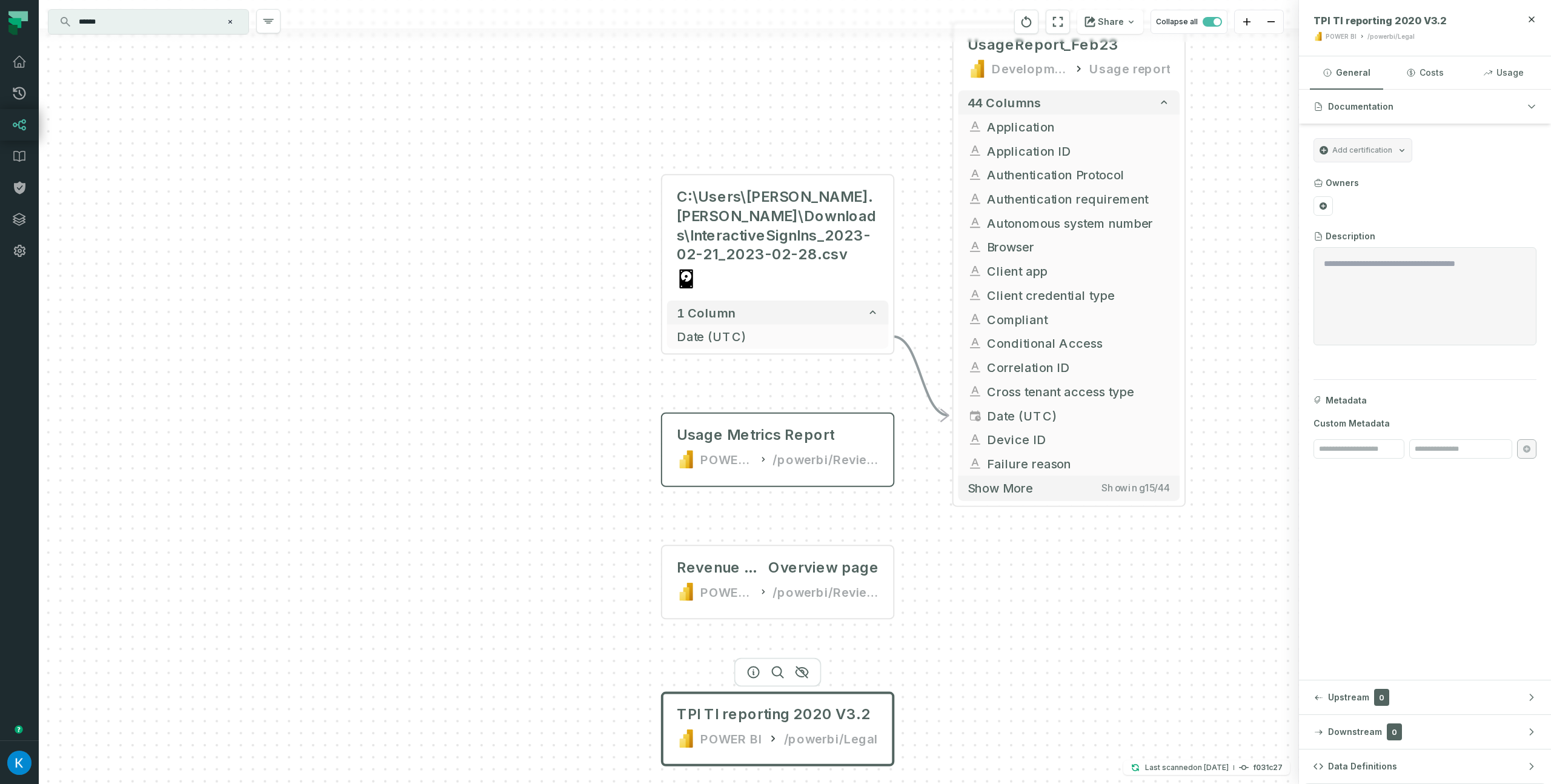
click at [168, 36] on div at bounding box center [668, 35] width 1260 height 14
click at [155, 17] on input "******" at bounding box center [146, 21] width 151 height 20
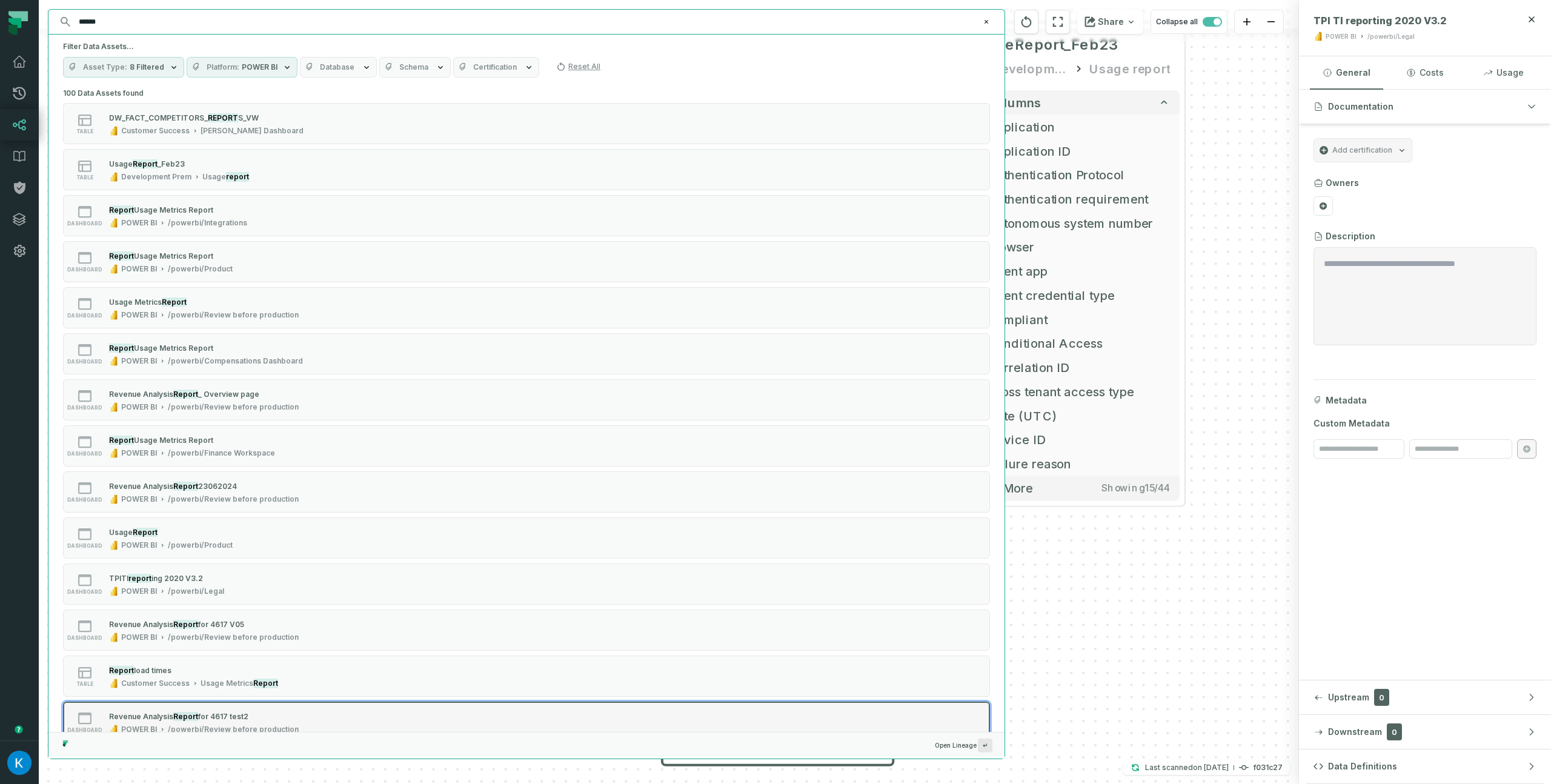
click at [208, 720] on span "for 4617 test2" at bounding box center [223, 717] width 50 height 9
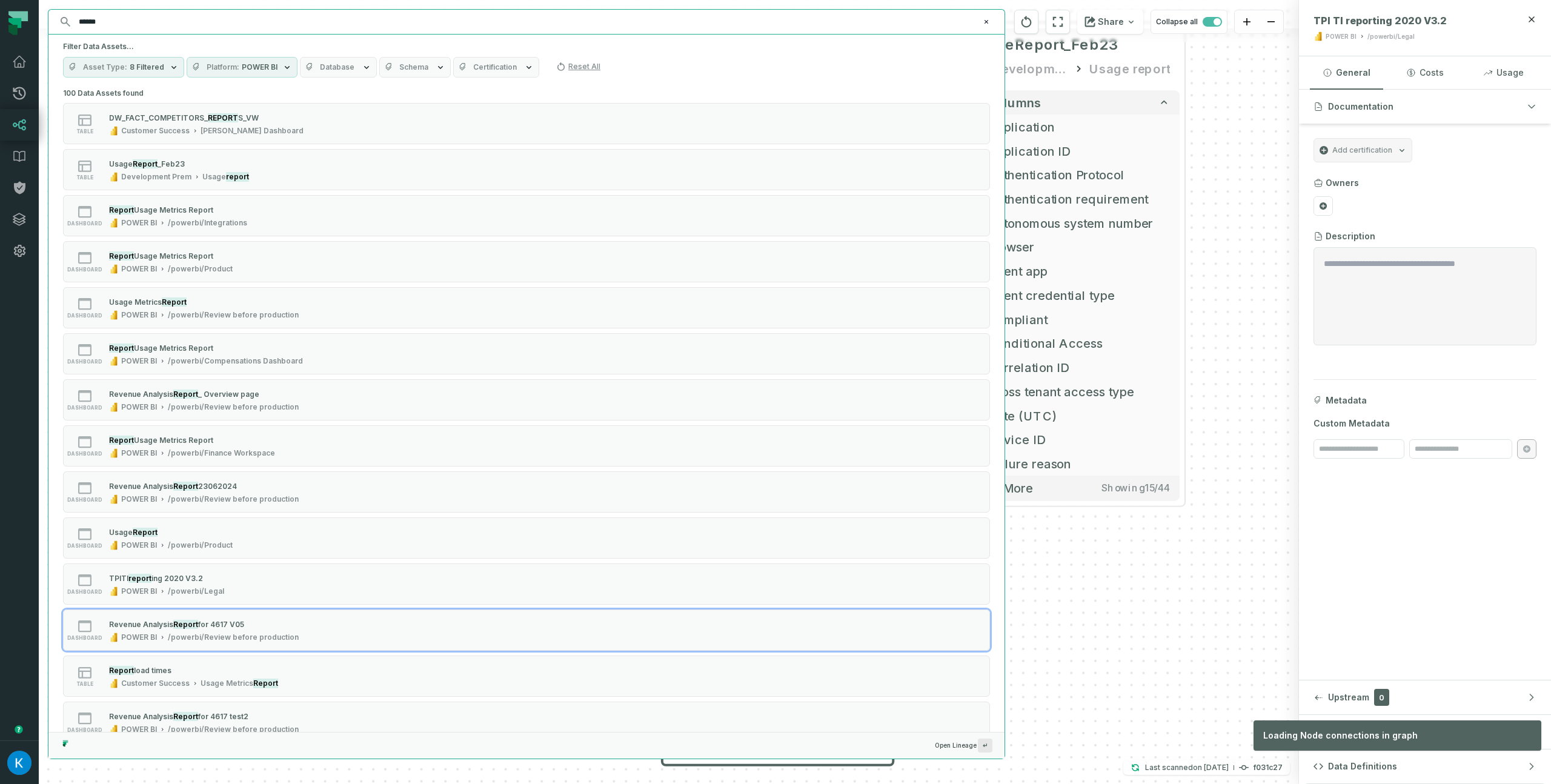
click at [1072, 592] on div "C:\Users\igor.yelisyeyev\Downloads\InteractiveSignIns_2023-02-21_2023-02-28.csv…" at bounding box center [668, 392] width 1260 height 784
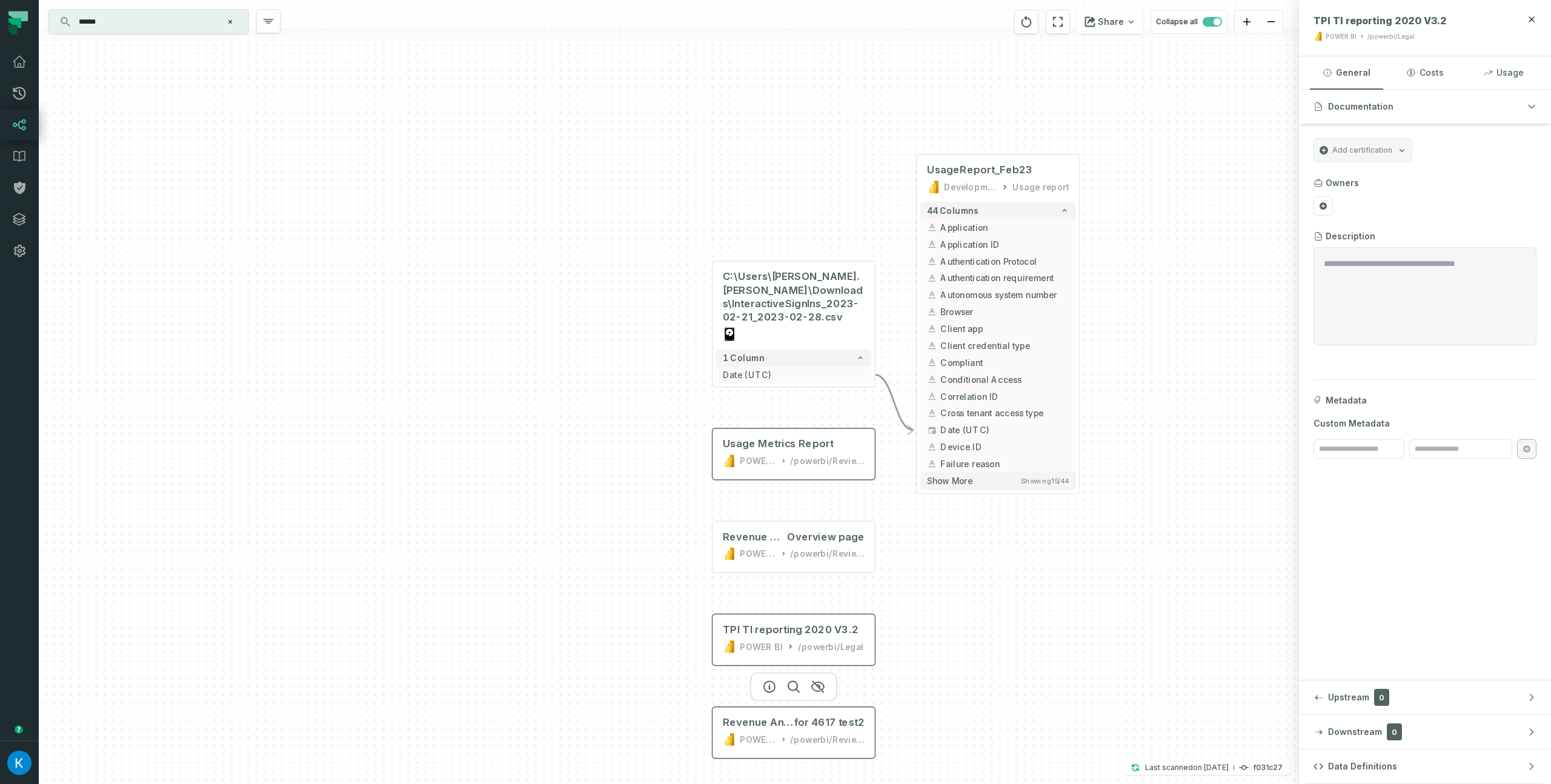
click at [785, 736] on icon at bounding box center [783, 739] width 7 height 9
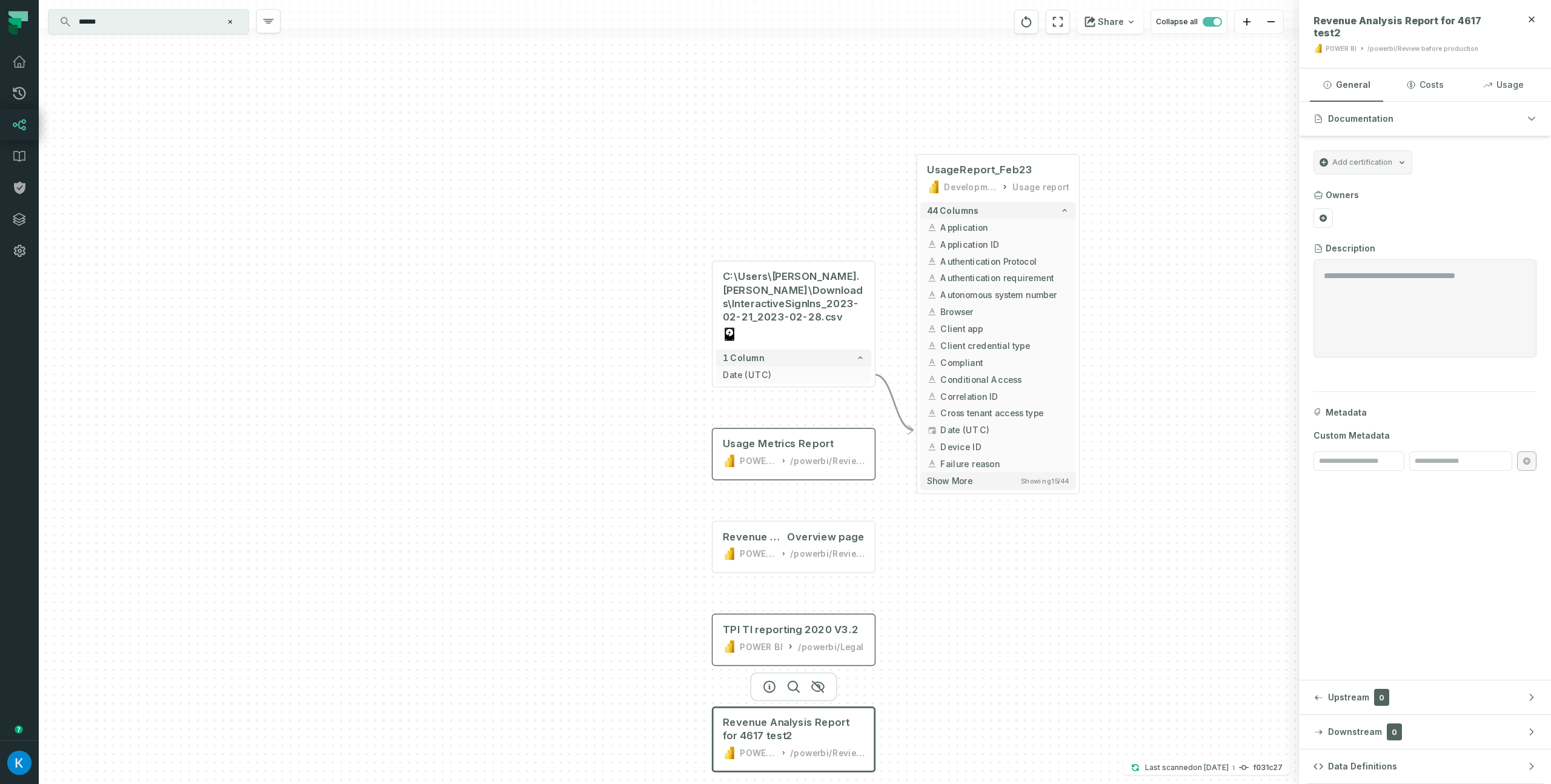
click at [157, 24] on input "******" at bounding box center [146, 21] width 151 height 20
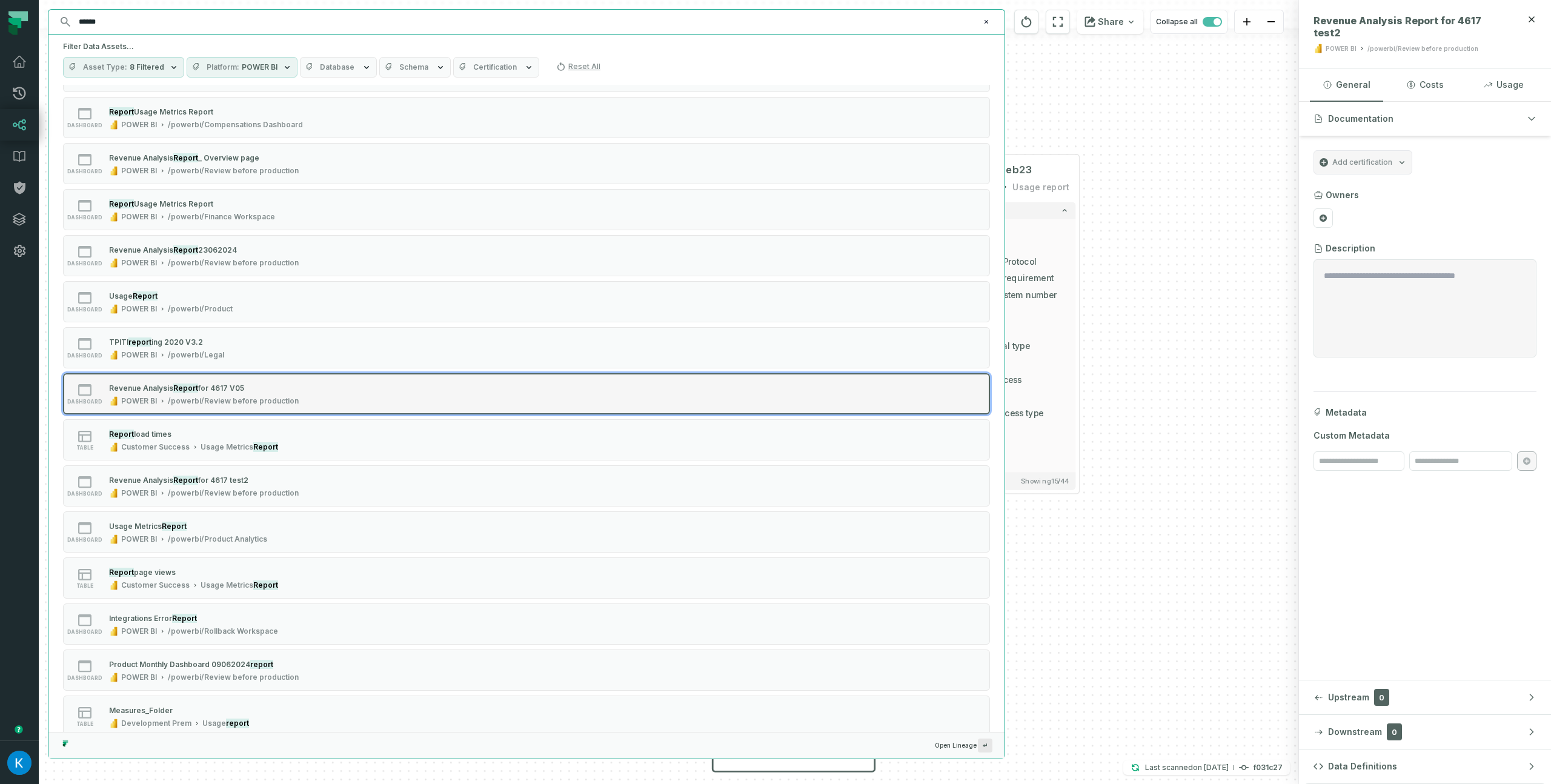
scroll to position [244, 0]
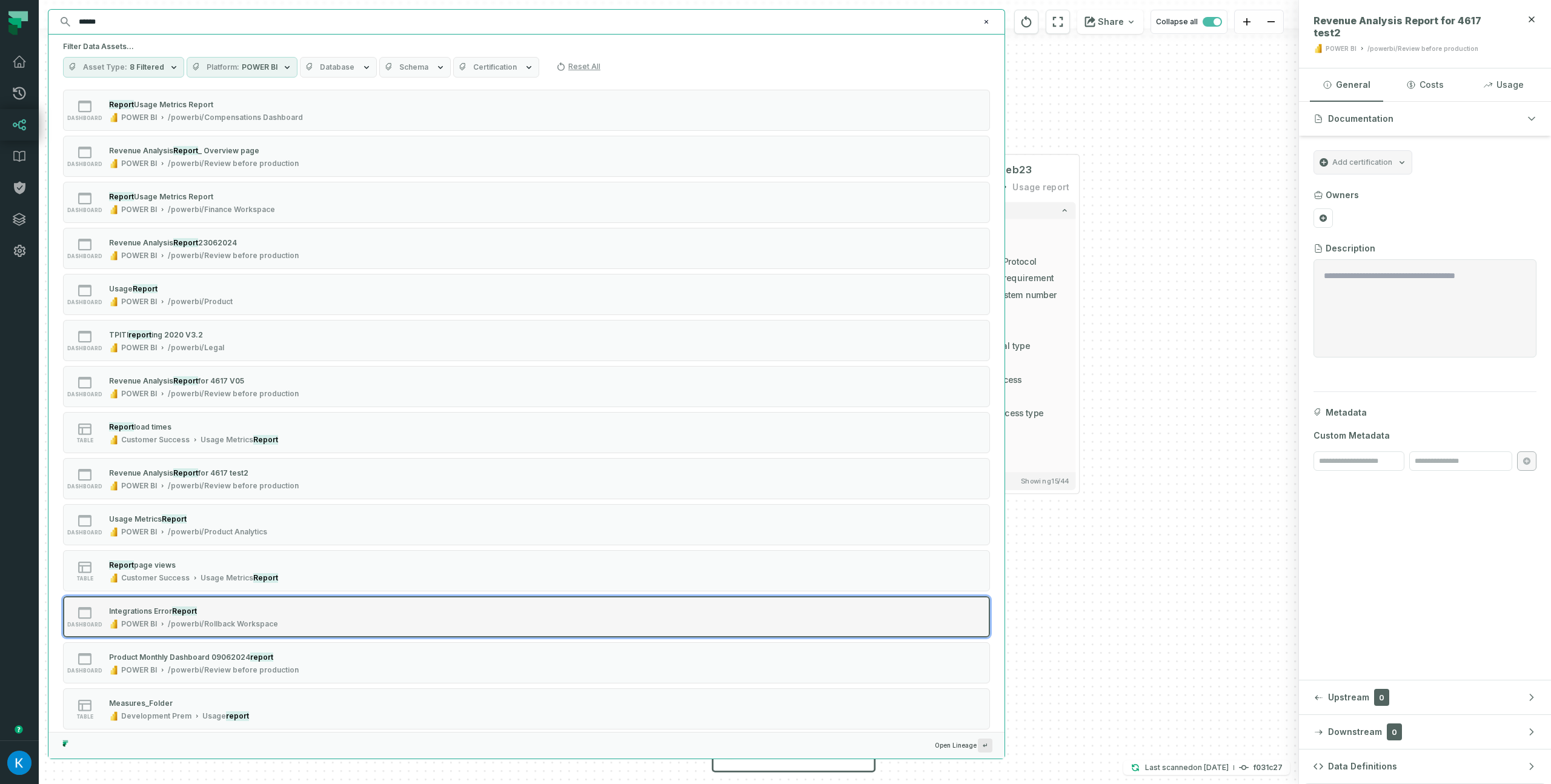
click at [258, 612] on div "Integrations Err or Report" at bounding box center [193, 610] width 169 height 12
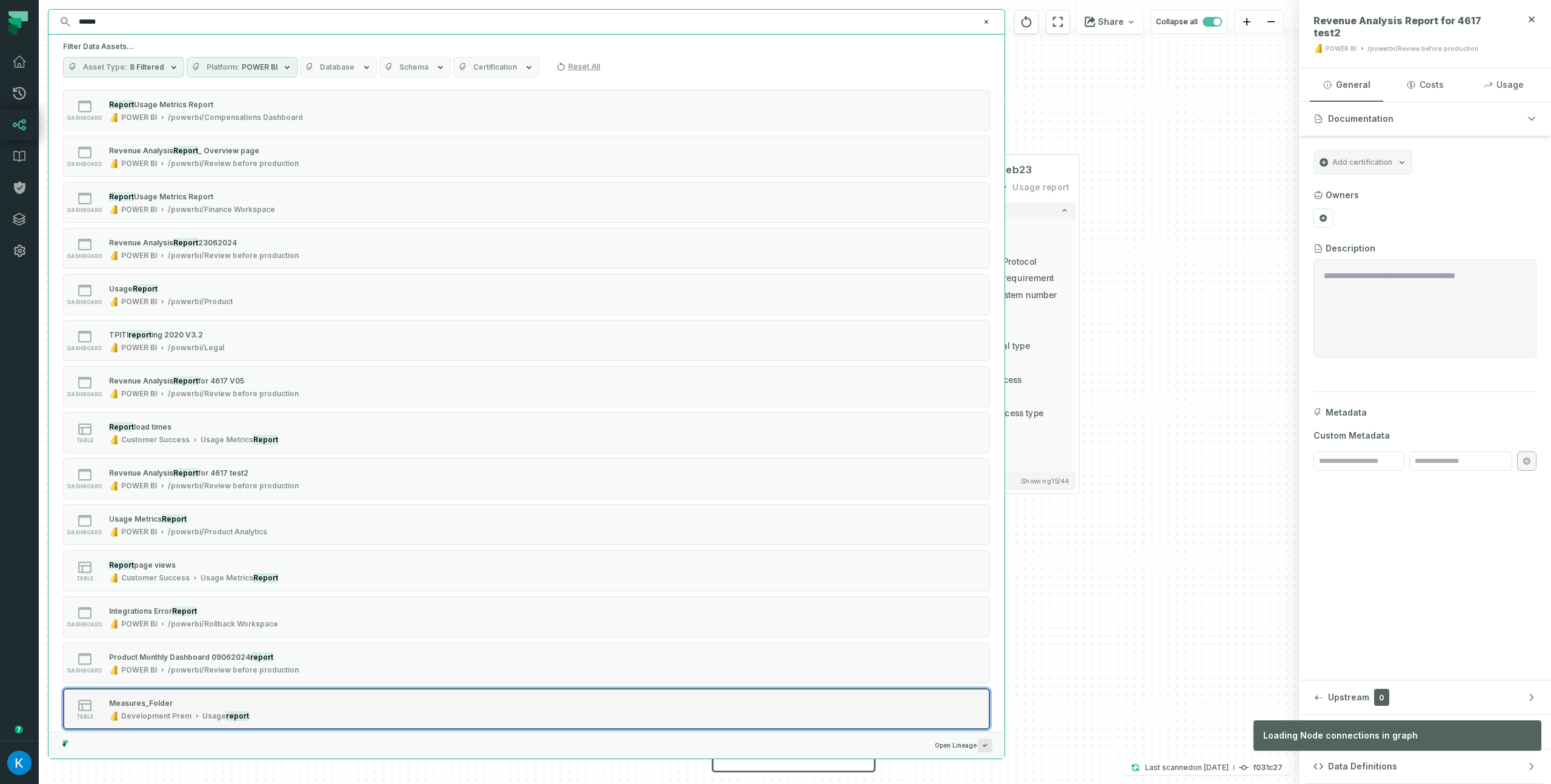
click at [196, 713] on icon "Suggestions" at bounding box center [197, 716] width 6 height 6
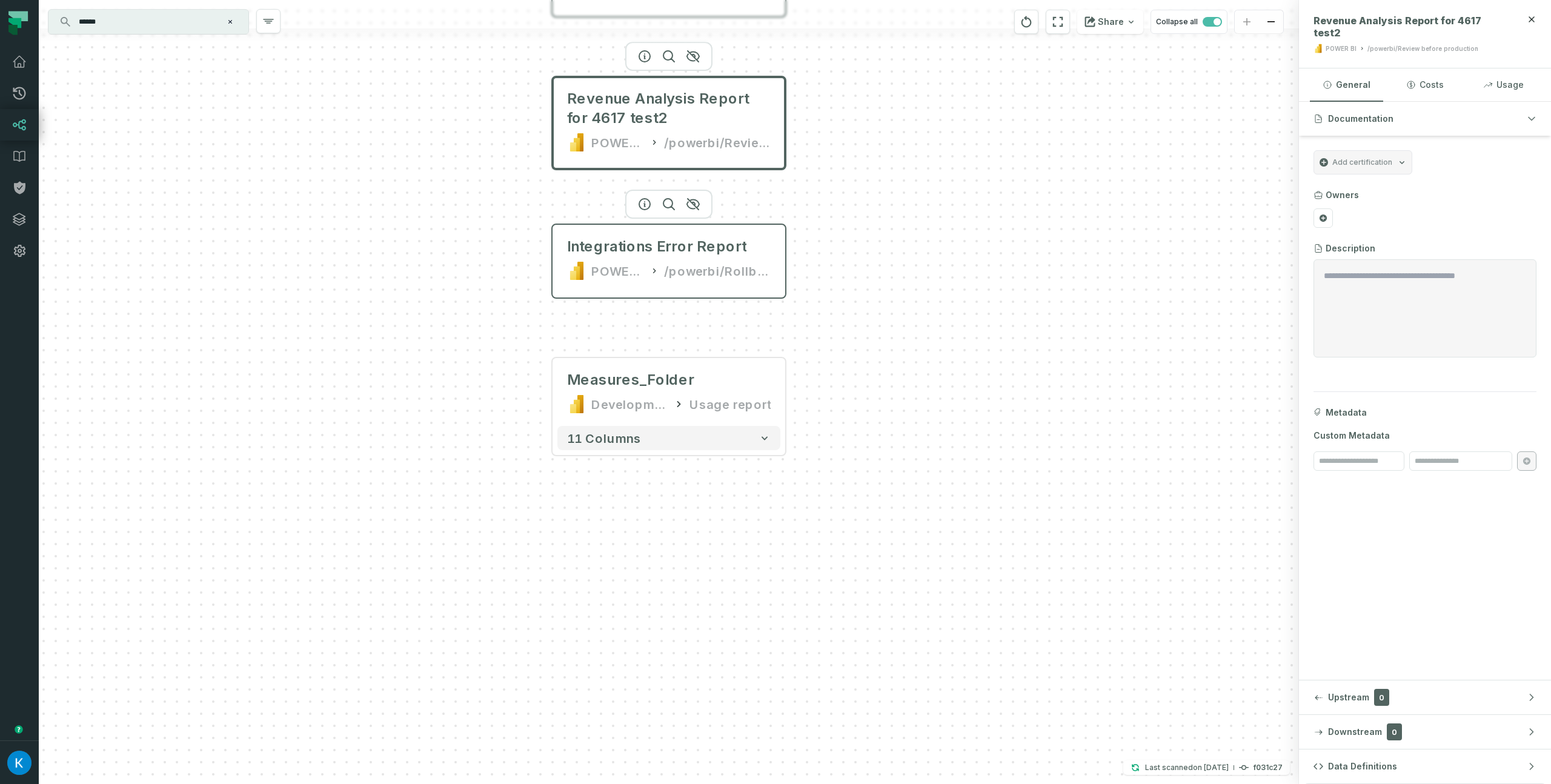
click at [645, 258] on div "Integrations Error Report POWER BI /powerbi/Rollback Workspace" at bounding box center [668, 258] width 223 height 58
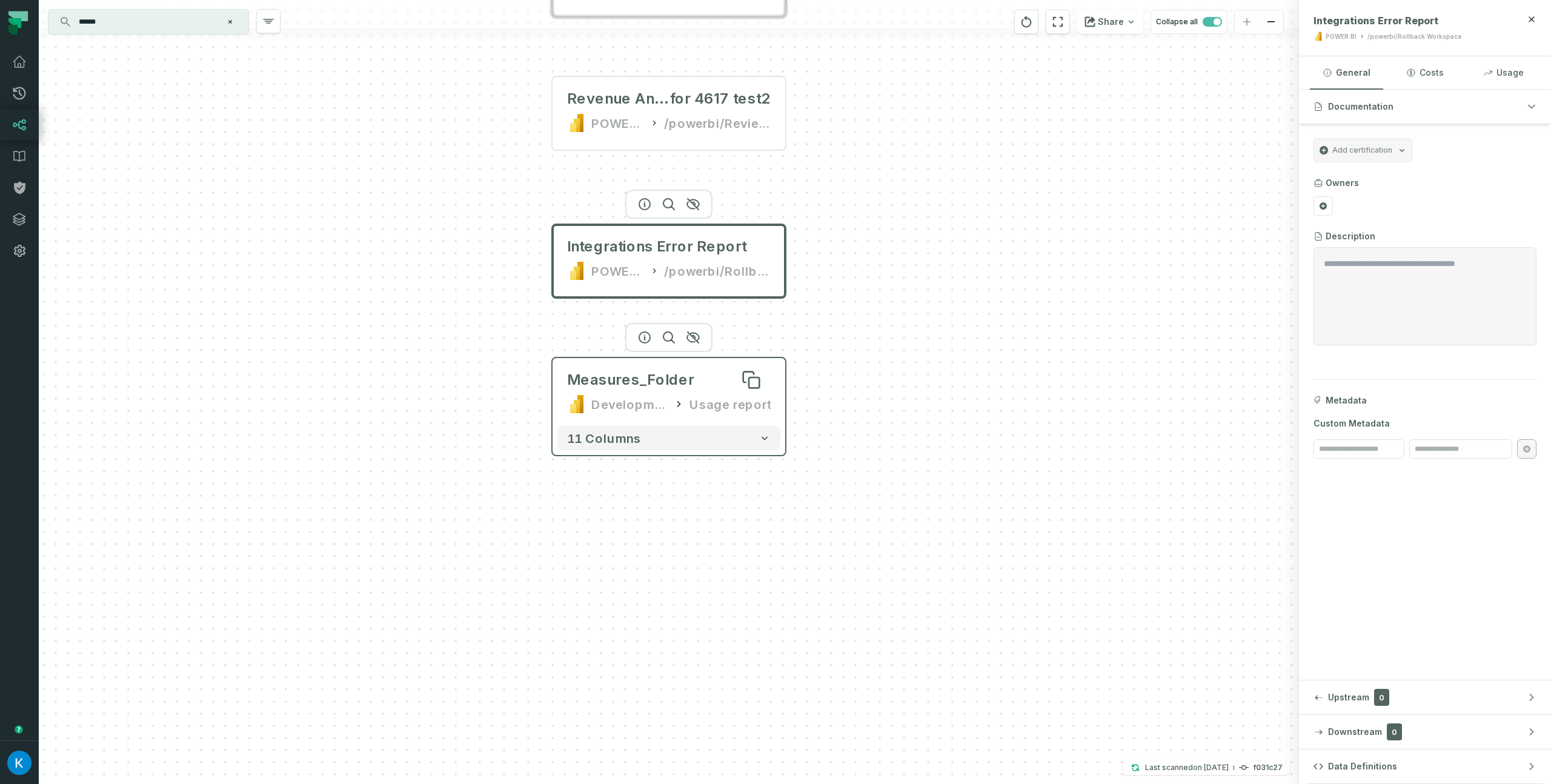
click at [666, 371] on div "Measures_Folder" at bounding box center [631, 379] width 127 height 20
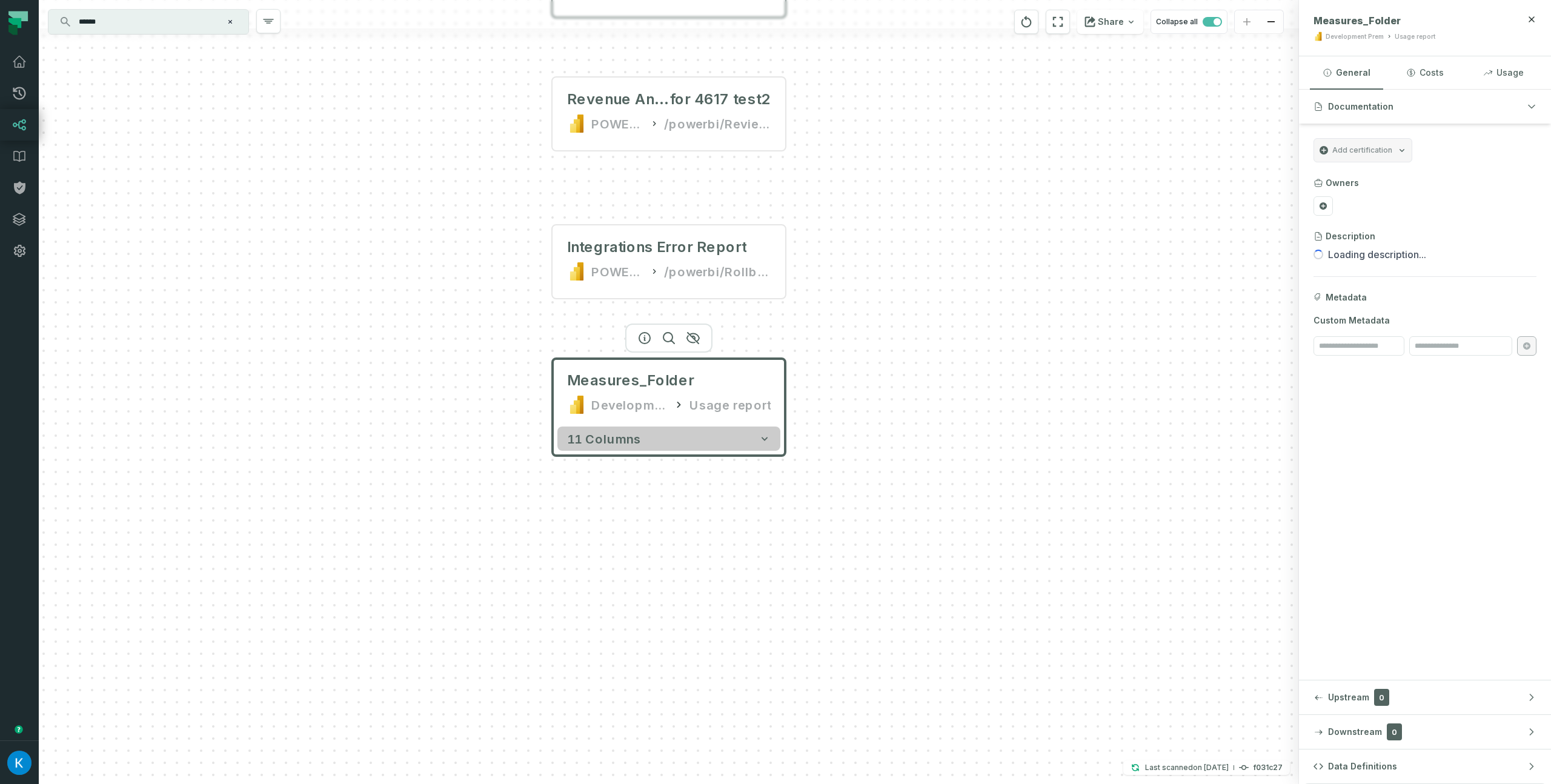
click at [645, 439] on button "11 columns" at bounding box center [668, 438] width 223 height 24
click at [641, 442] on button "11 columns" at bounding box center [668, 438] width 223 height 24
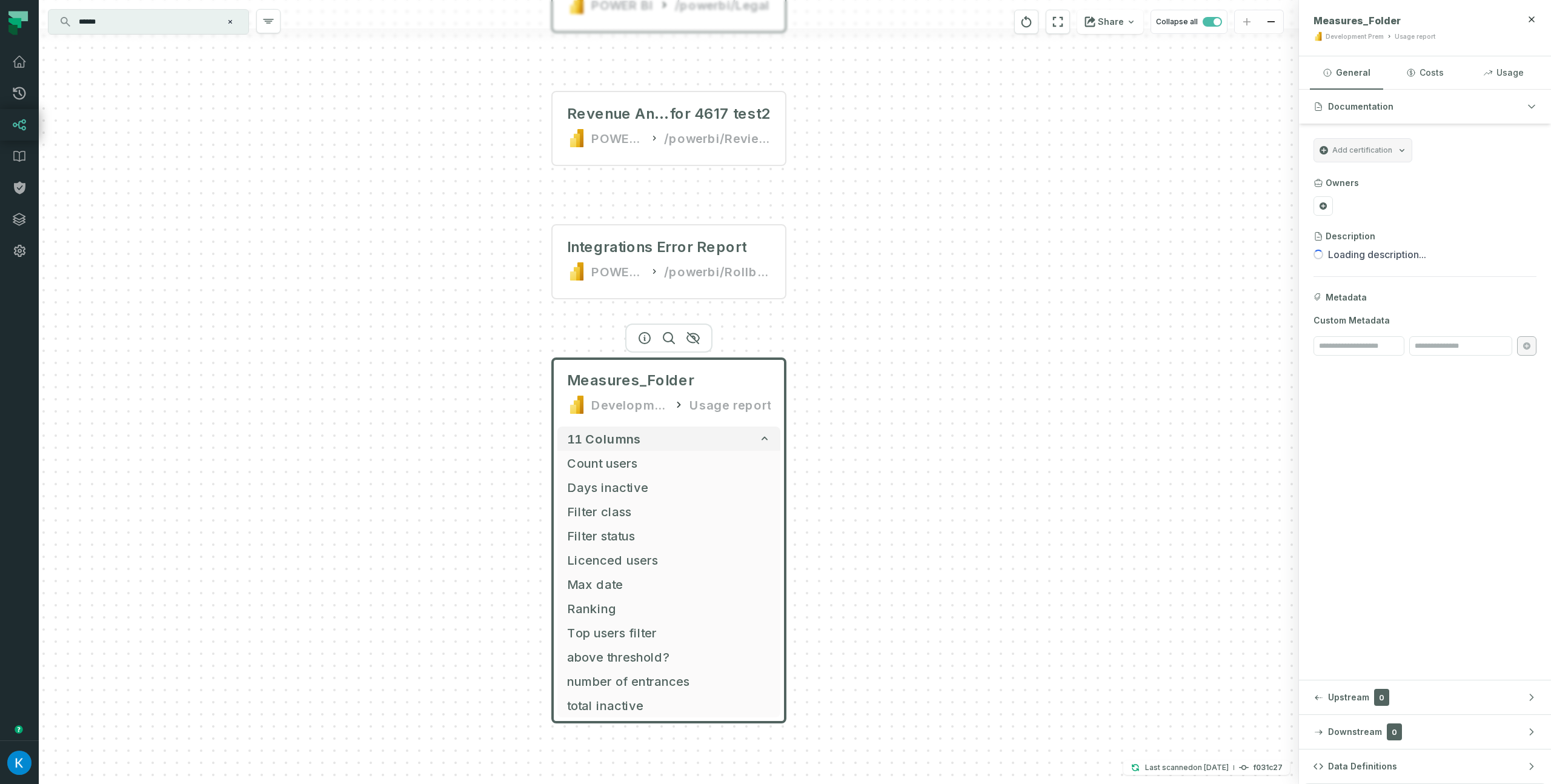
click at [574, 370] on div "Measures_Folder Development Prem Usage report" at bounding box center [668, 392] width 223 height 58
click at [714, 409] on div "Usage report" at bounding box center [730, 404] width 81 height 20
click at [629, 333] on div at bounding box center [668, 338] width 87 height 29
click at [645, 335] on icon "button" at bounding box center [645, 338] width 11 height 11
click at [913, 687] on div "C:\Users\igor.yelisyeyev\Downloads\InteractiveSignIns_2023-02-21_2023-02-28.csv…" at bounding box center [668, 392] width 1260 height 784
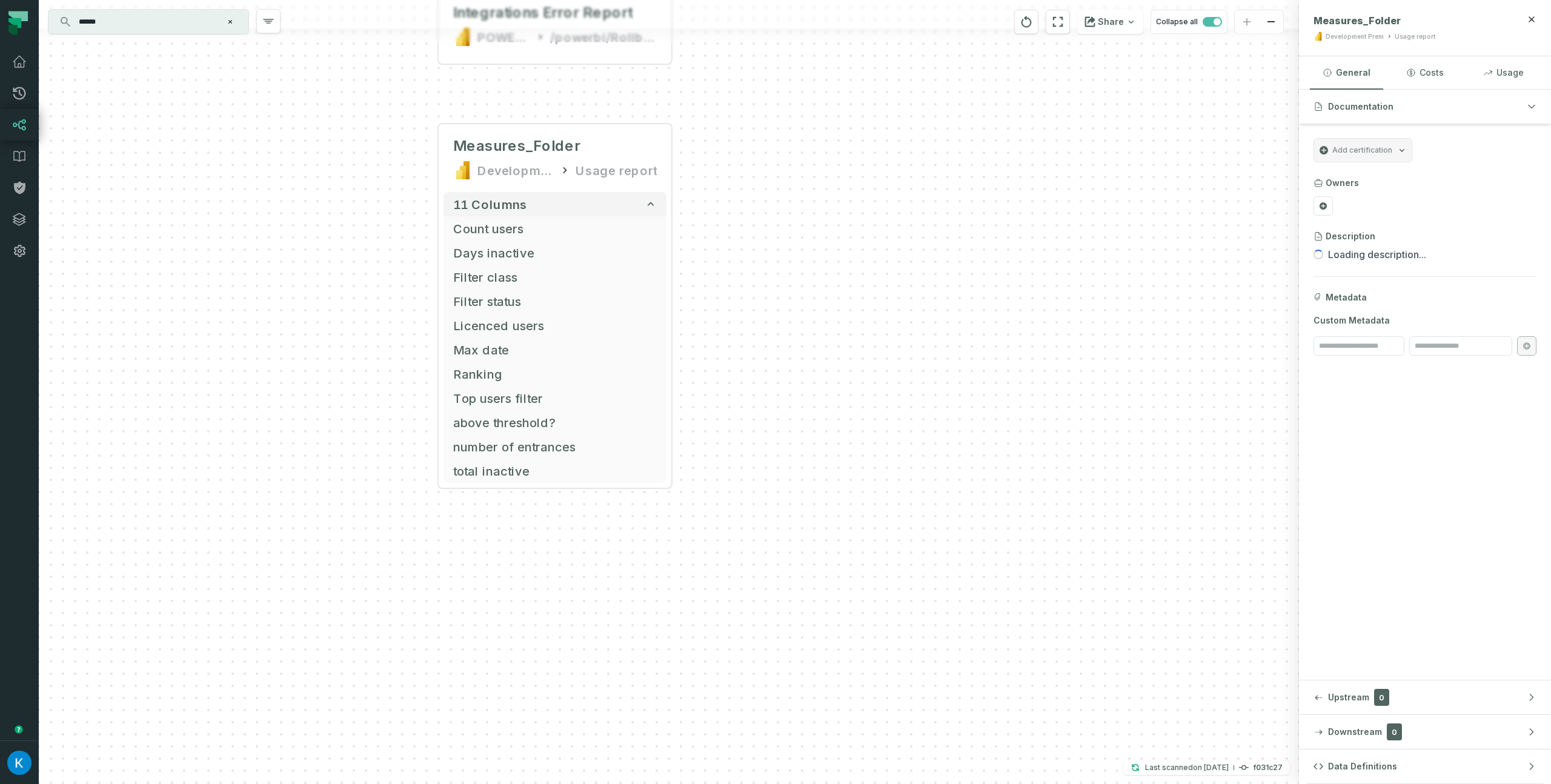
drag, startPoint x: 851, startPoint y: 670, endPoint x: 838, endPoint y: 670, distance: 13.0
click at [840, 670] on div "C:\Users\igor.yelisyeyev\Downloads\InteractiveSignIns_2023-02-21_2023-02-28.csv…" at bounding box center [668, 392] width 1260 height 784
